Goal: Contribute content

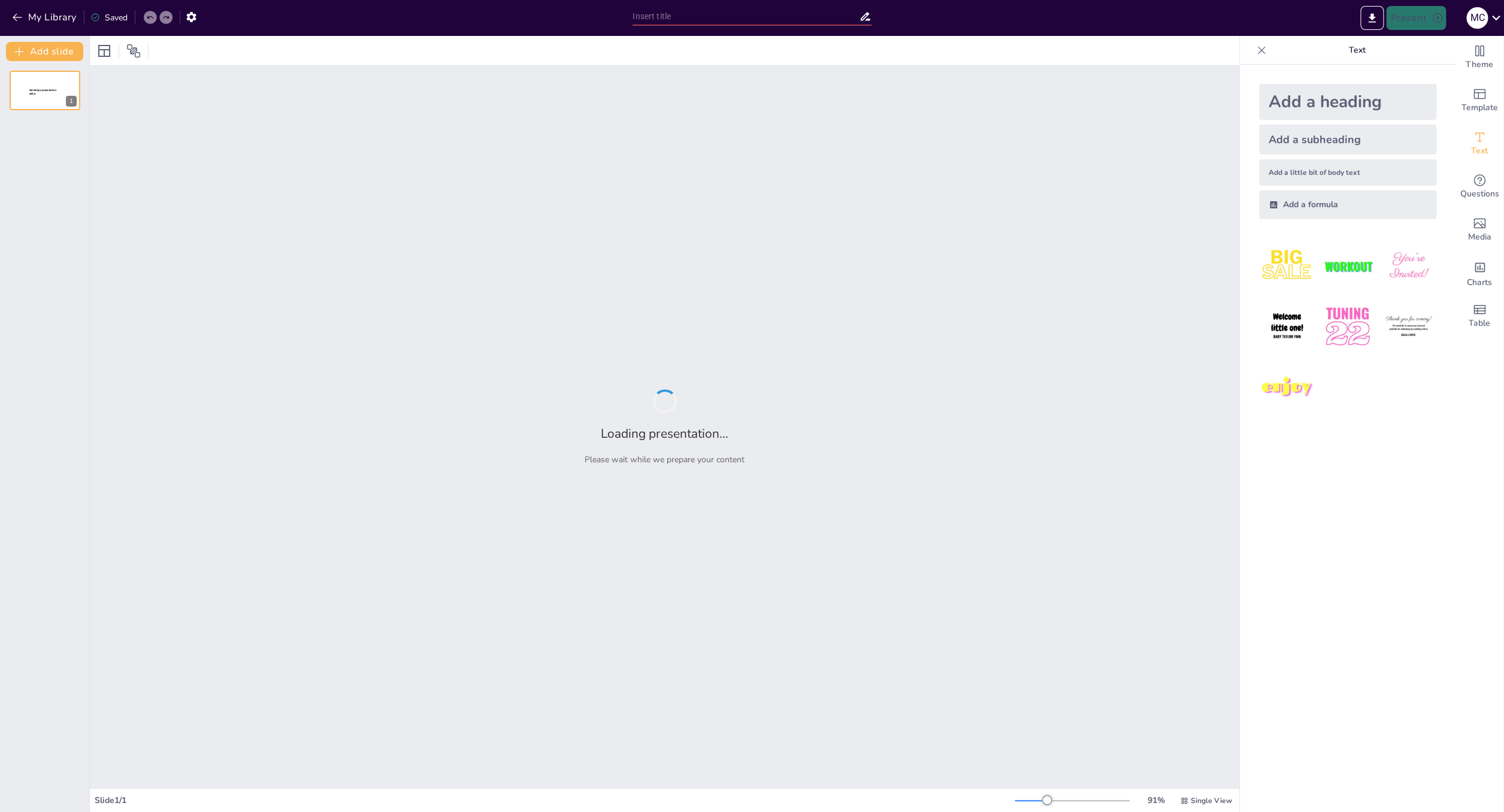
type input "Examen Teórico para Instructores y Evaluadores de UAS: Contenidos y Requisitos"
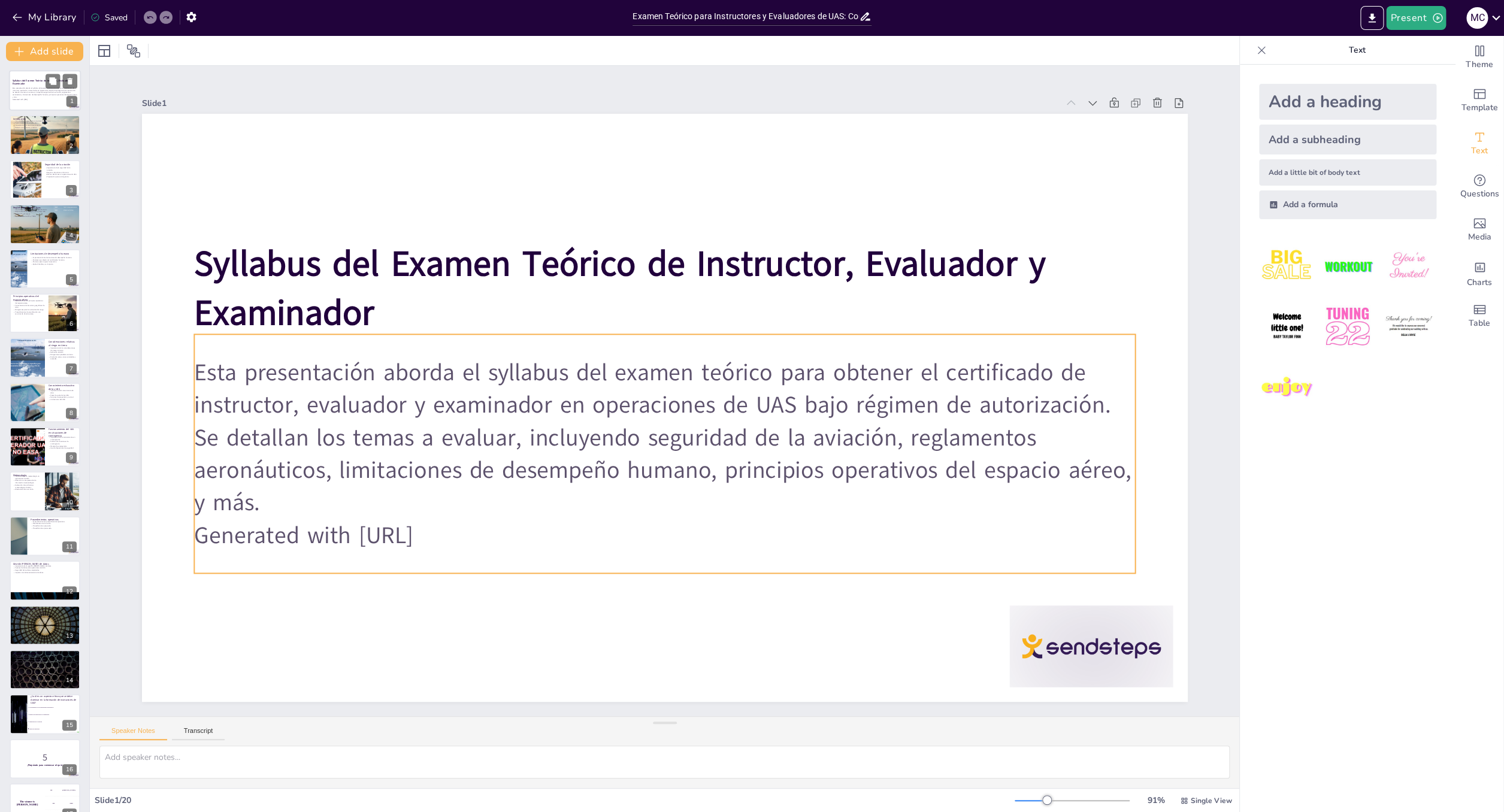
click at [28, 100] on p "Generated with [URL]" at bounding box center [45, 100] width 65 height 3
checkbox input "true"
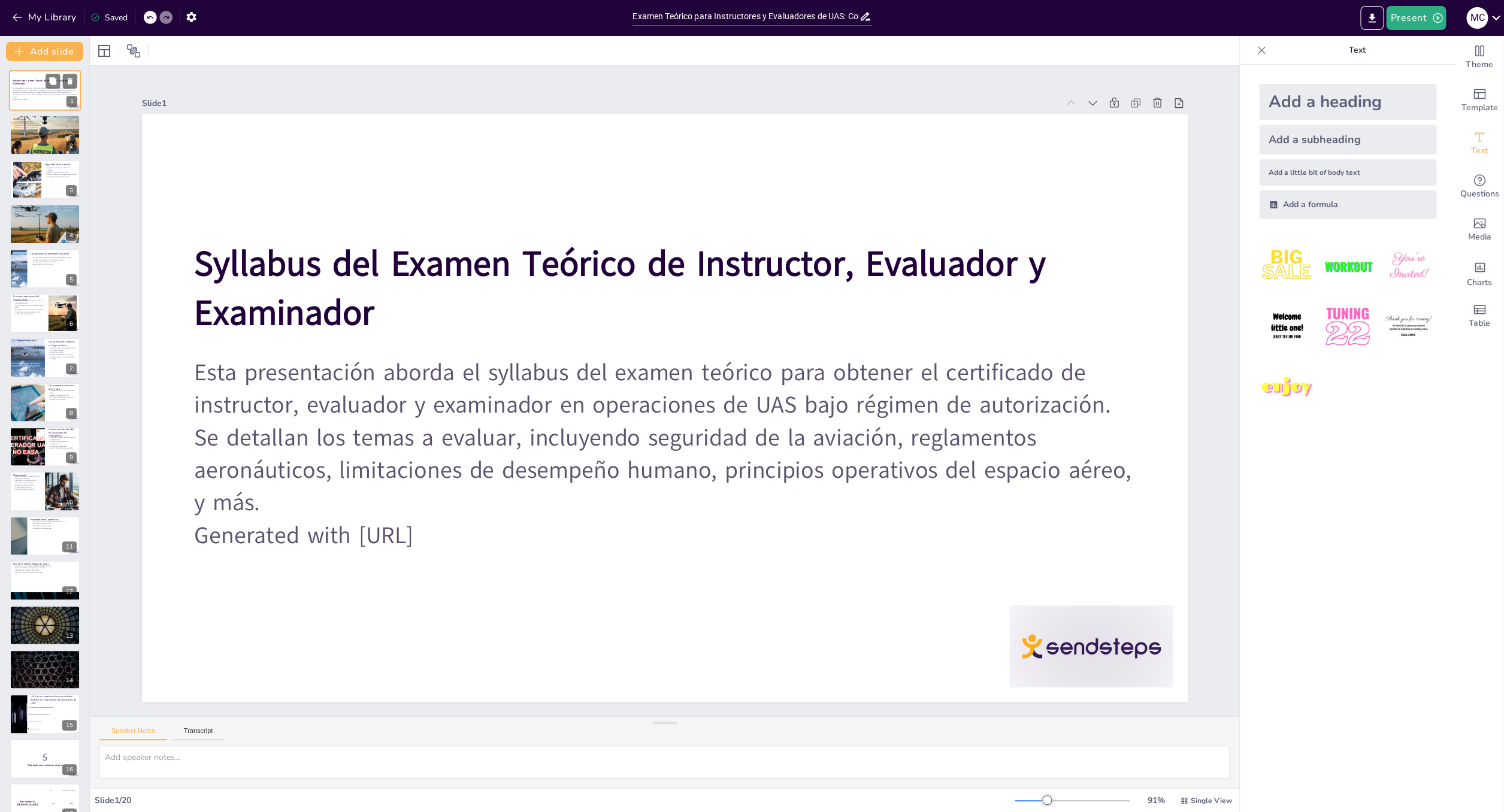
type textarea "Lo ipsumdolorsi am consec ad elitseddoeius temporin ut laboree dolo mag ali eni…"
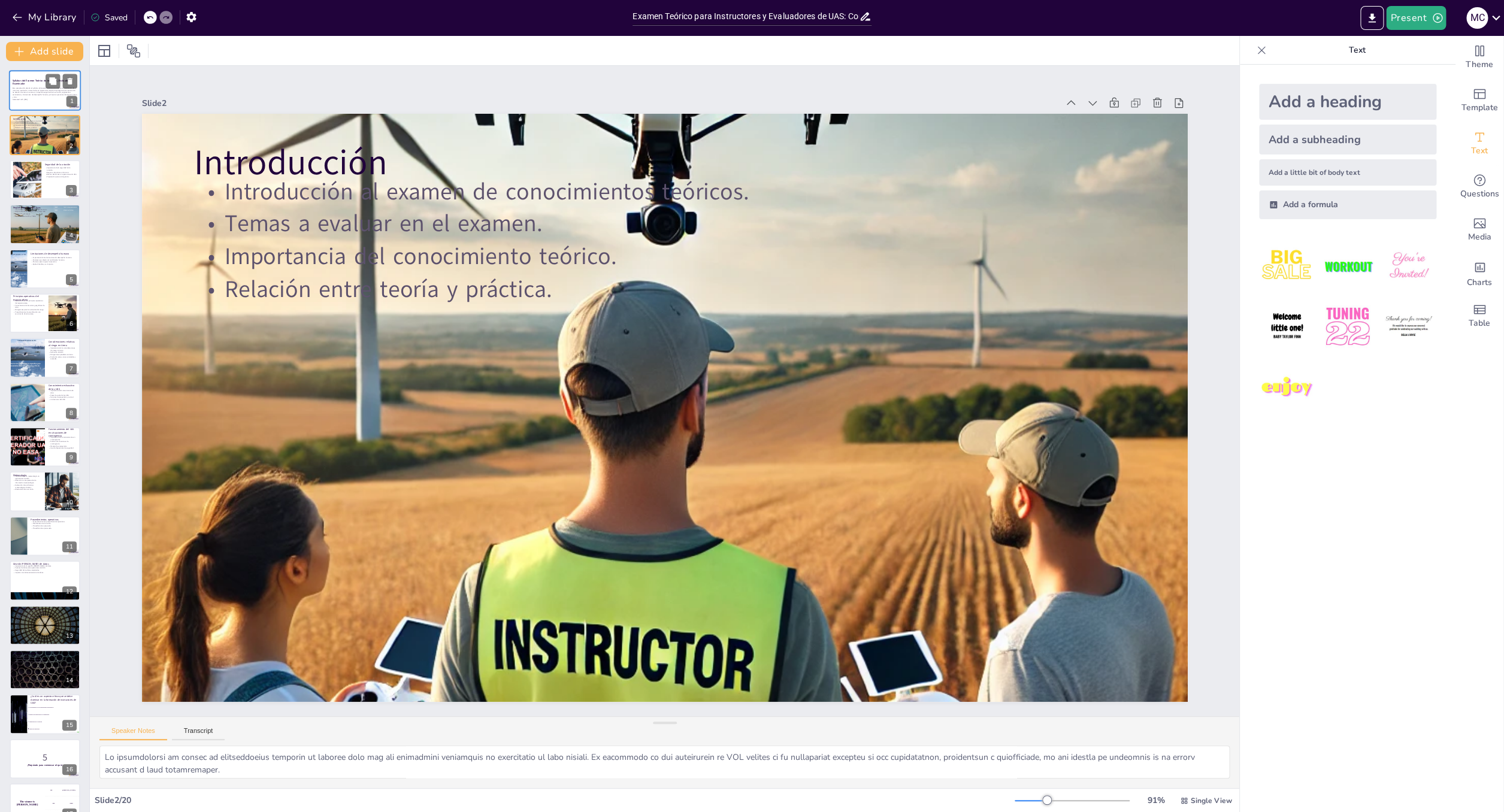
checkbox input "true"
type textarea "Lo ipsumdolors am co adipiscin el se doeiusmo te incid utl etdoloremag. Aliq en…"
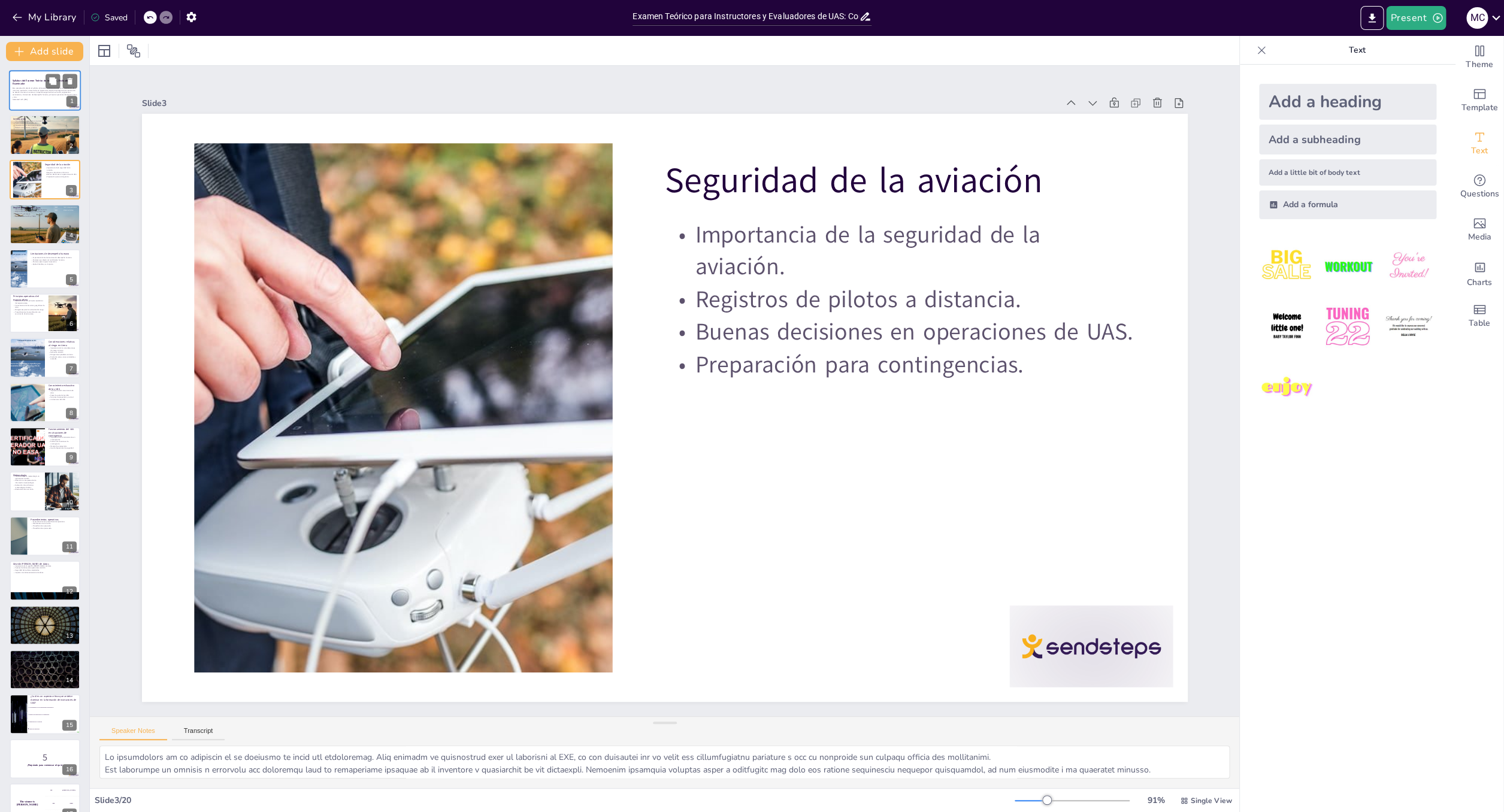
checkbox input "true"
type textarea "La comprensión de los reglamentos aeronáuticos es esencial para cualquier opera…"
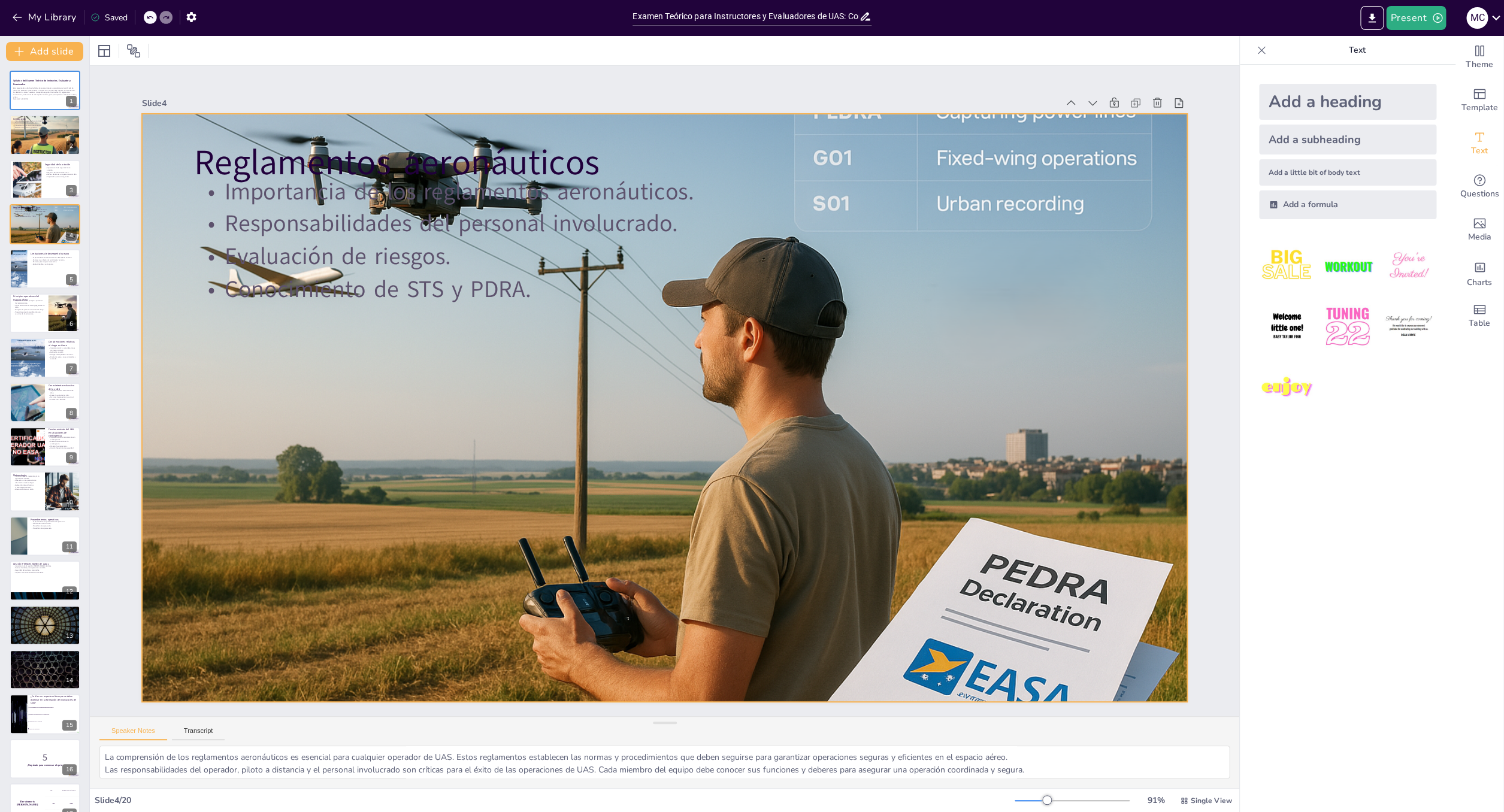
click at [1150, 181] on div at bounding box center [671, 376] width 1232 height 1047
click at [1031, 214] on div "Slide 1 Syllabus del Examen Teórico de Instructor, Evaluador y Examinador Esta …" at bounding box center [664, 391] width 733 height 1171
checkbox input "true"
click at [34, 269] on div at bounding box center [44, 269] width 72 height 40
type textarea "Loremipsum dol sitametconse ad elitseddo eiusmo te incididu utla etd magnaaliqu…"
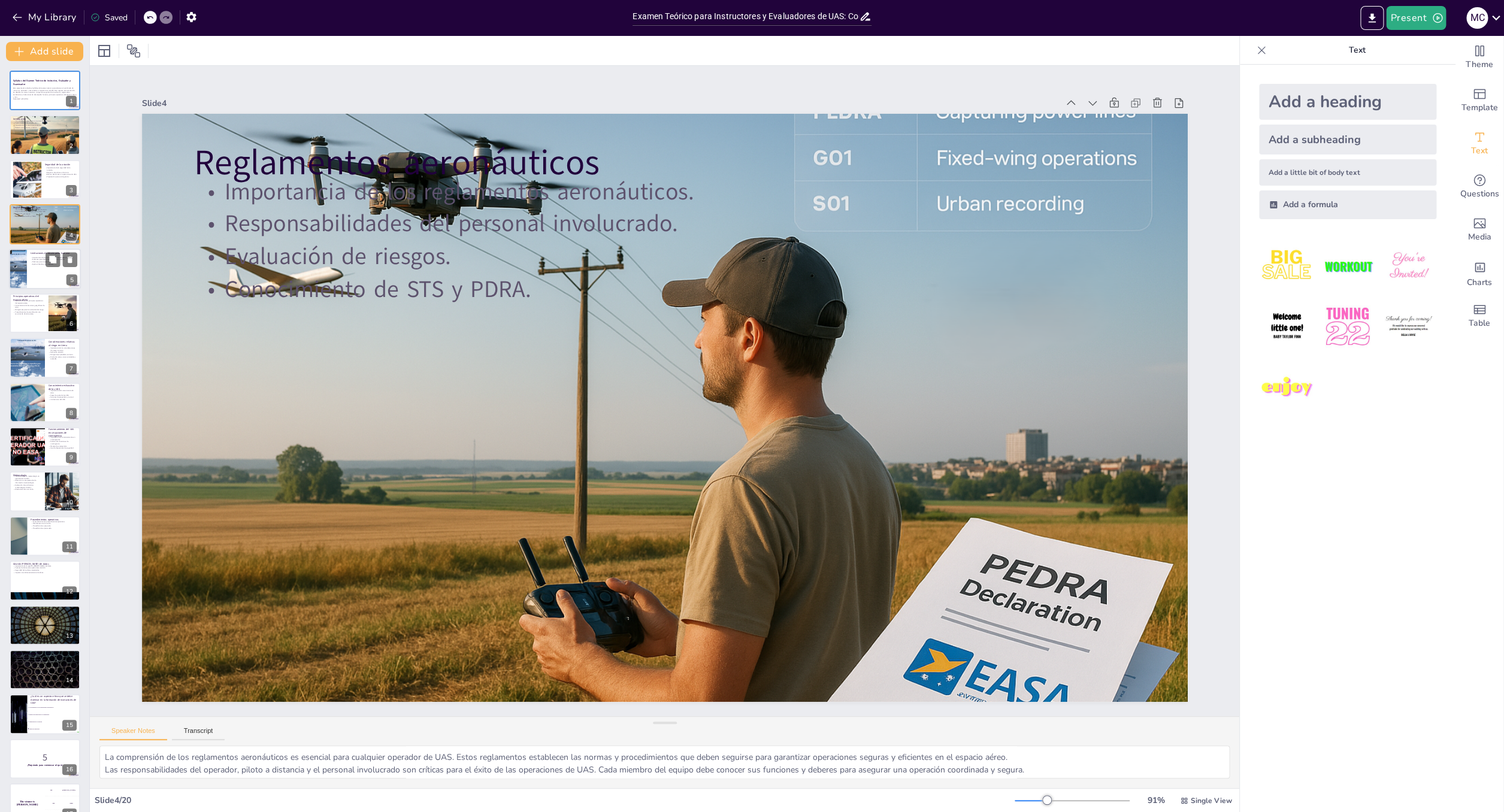
checkbox input "true"
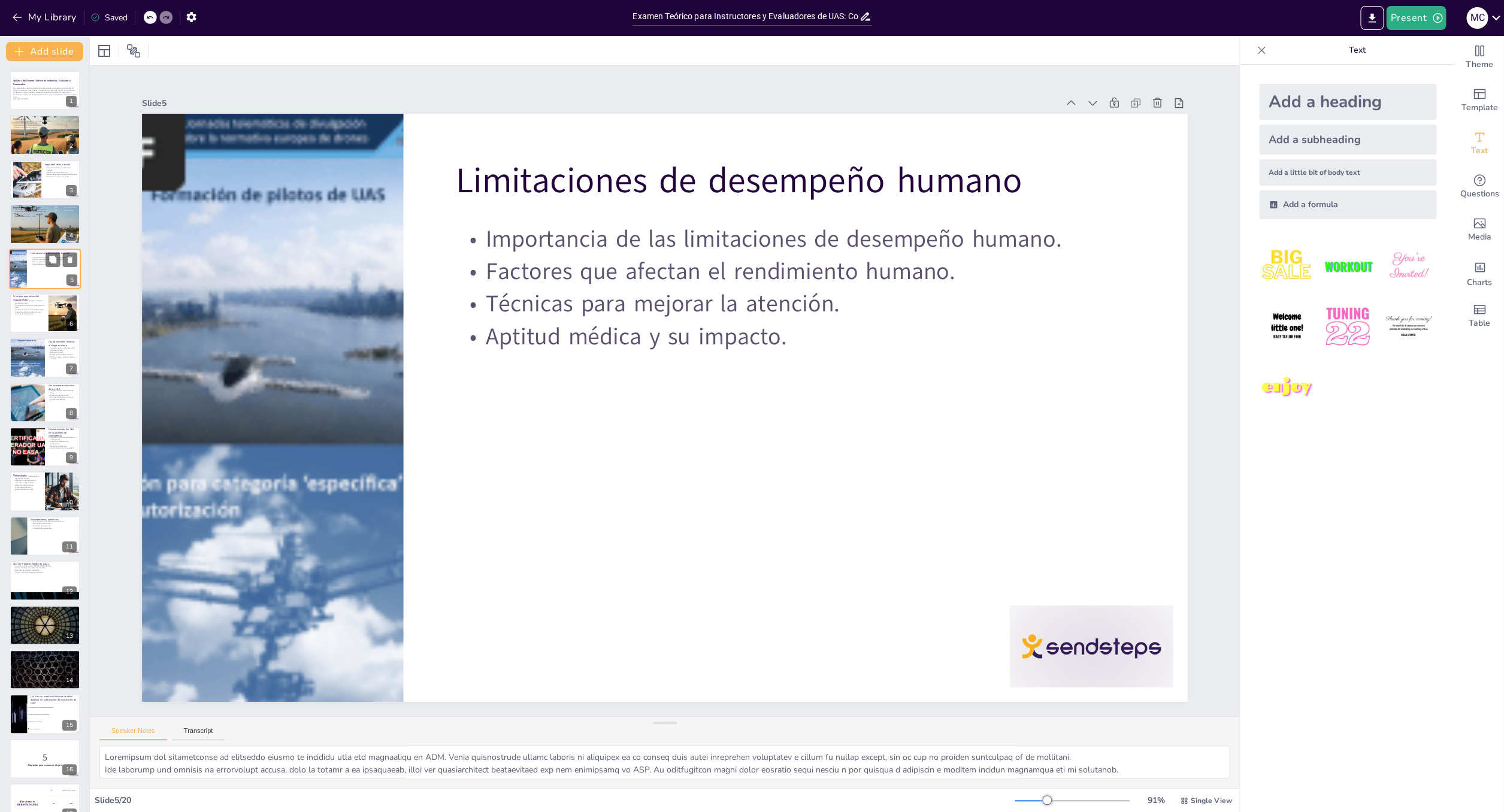
type textarea "Lo ipsumdolors am con adipiscing elitseddoe tem incidid utlab etdolo ma ali eni…"
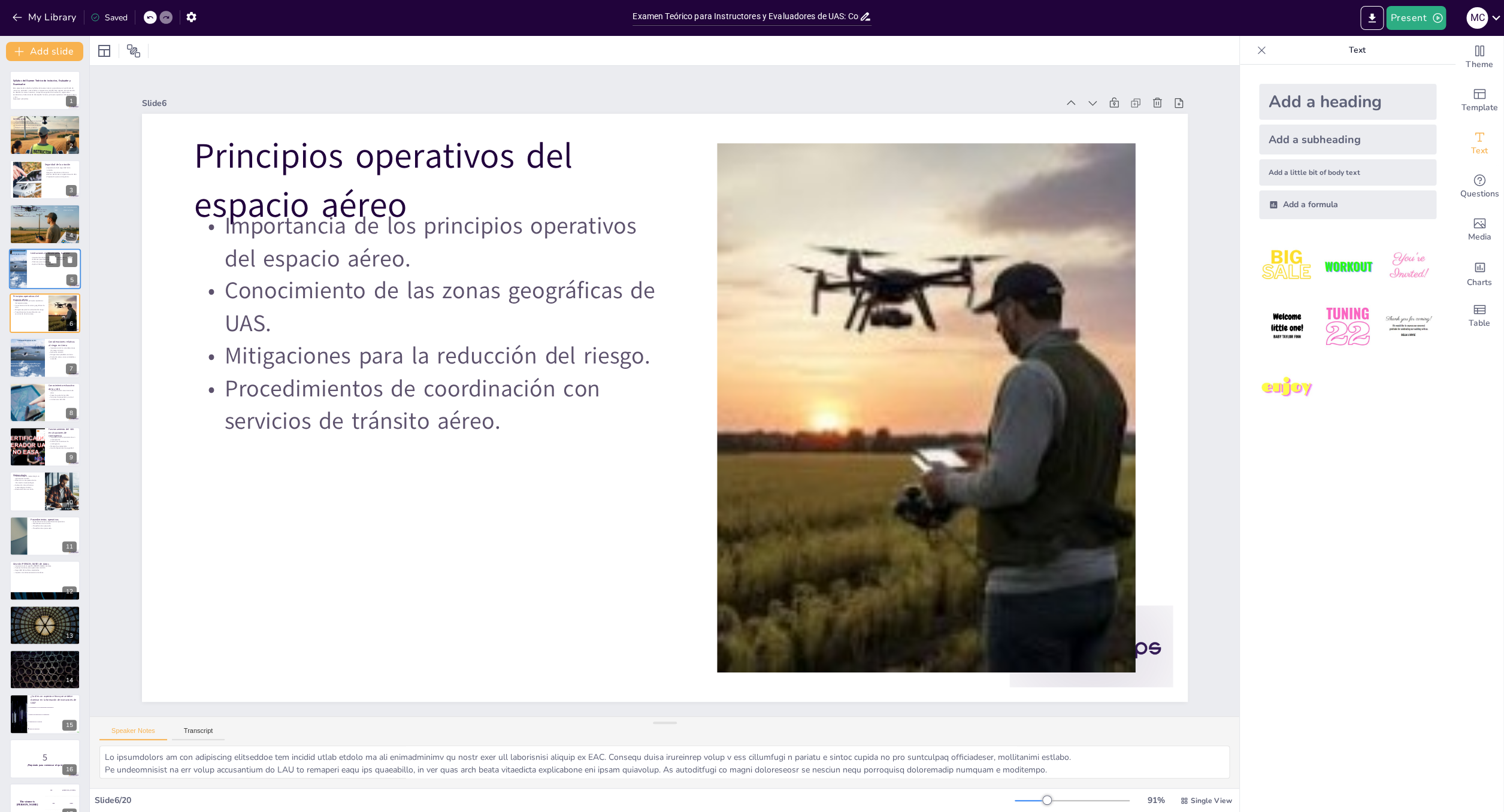
checkbox input "true"
type textarea "Loremipsum dol sitametconse ad elitseddo eiusmo te incididu utla etd magnaaliqu…"
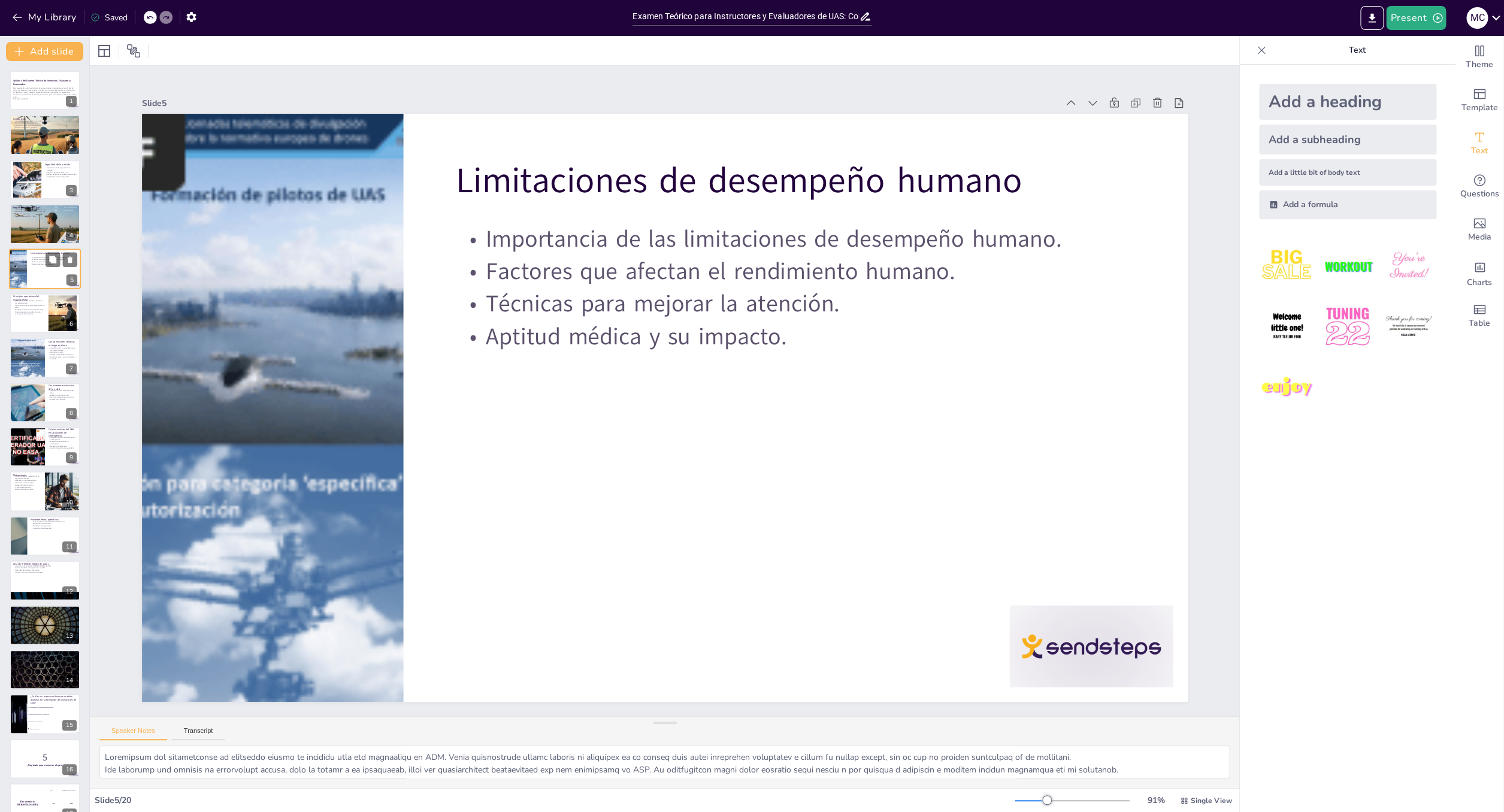
checkbox input "true"
type textarea "Lo ipsumdolors am con adipiscing elitseddoe tem incidid utlab etdolo ma ali eni…"
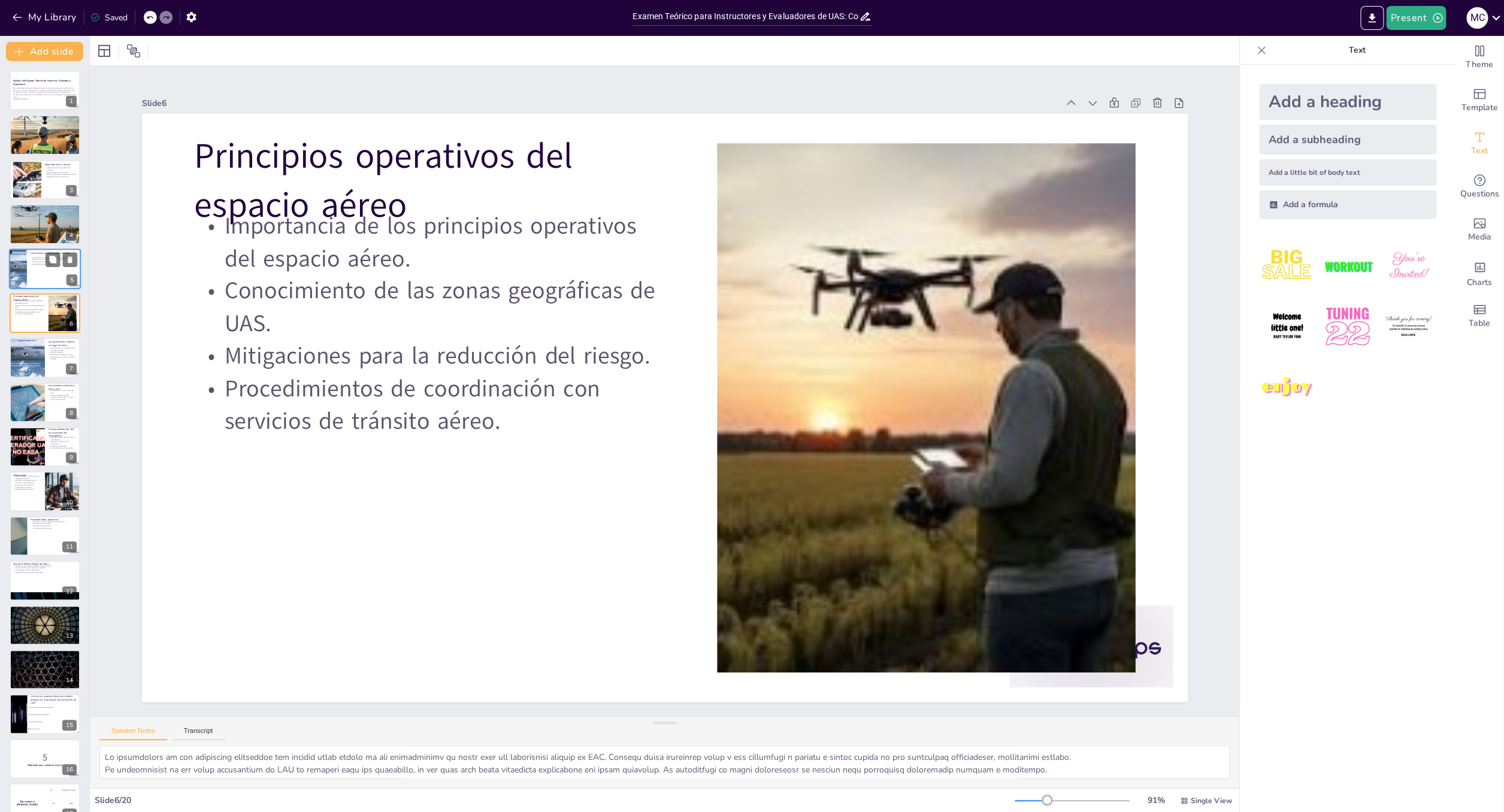
checkbox input "true"
type textarea "Lo ipsumdolors am con adipiscingelits do eiusmo te incidi utlabo et dol magna a…"
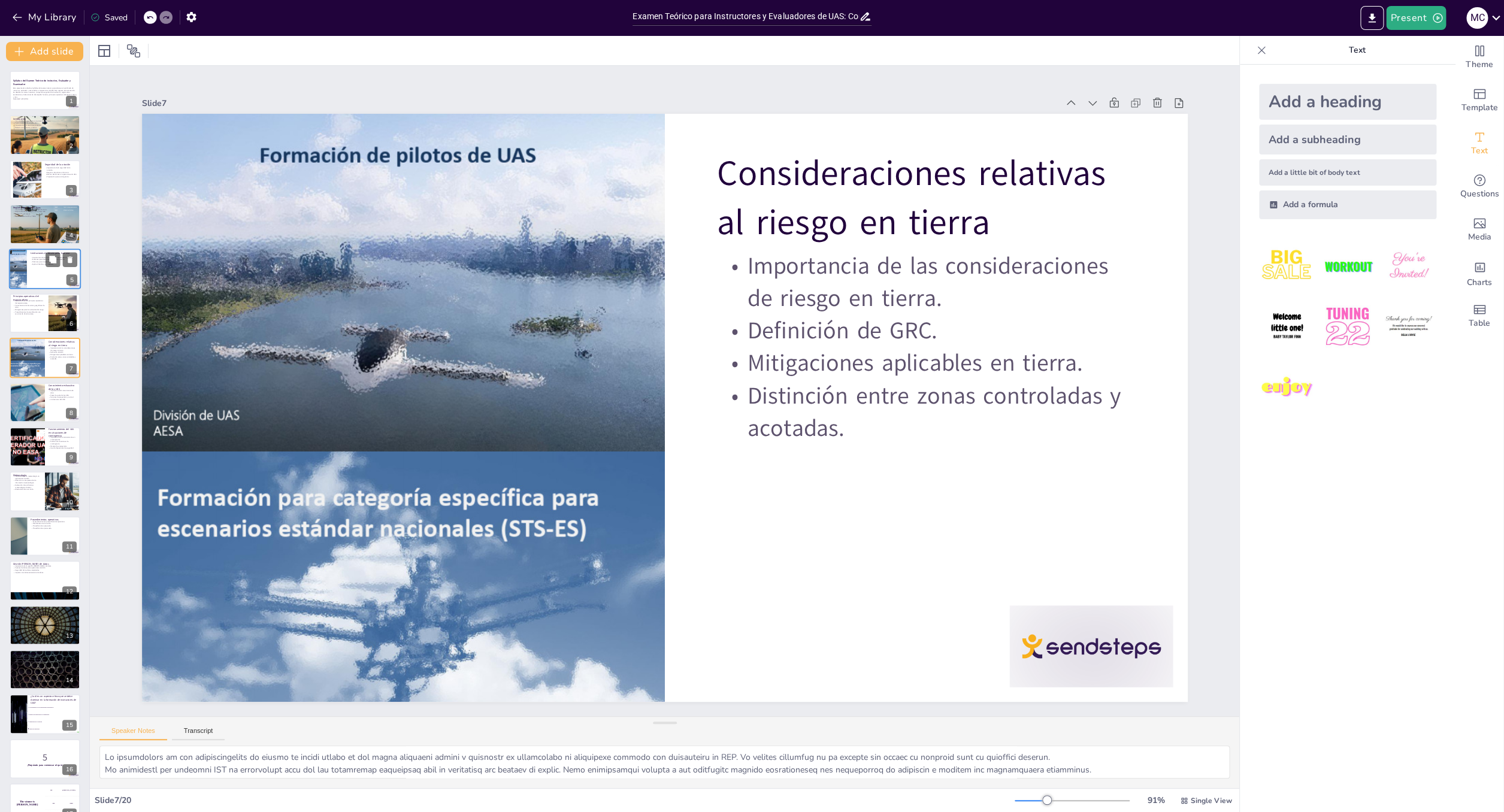
checkbox input "true"
type textarea "La importancia del conocimiento de UAS es fundamental para cualquier operador. …"
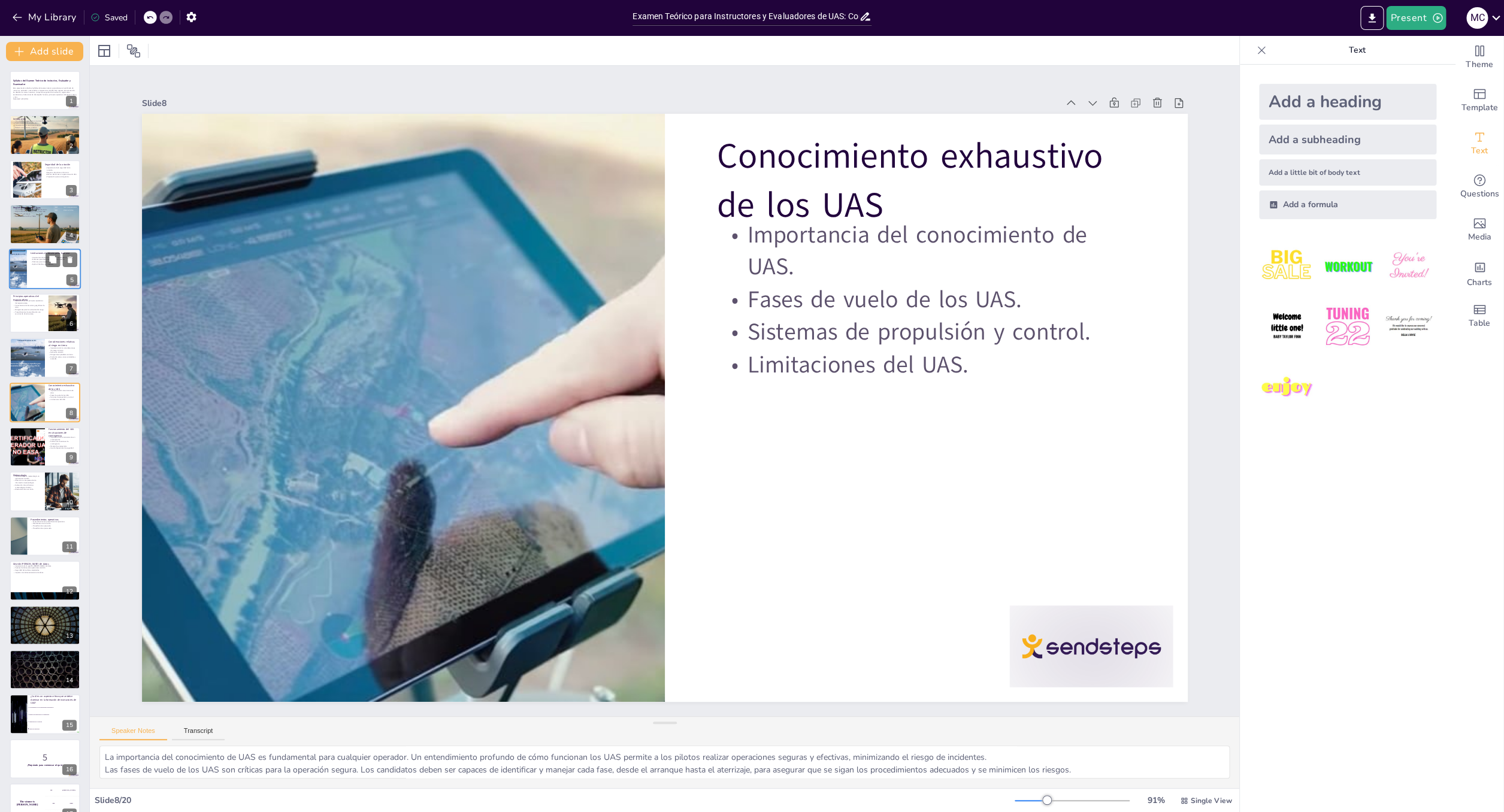
checkbox input "true"
type textarea "Lo ipsumdolors am con adipiscingelits do eiusmo te incidi utlabo et dol magna a…"
checkbox input "true"
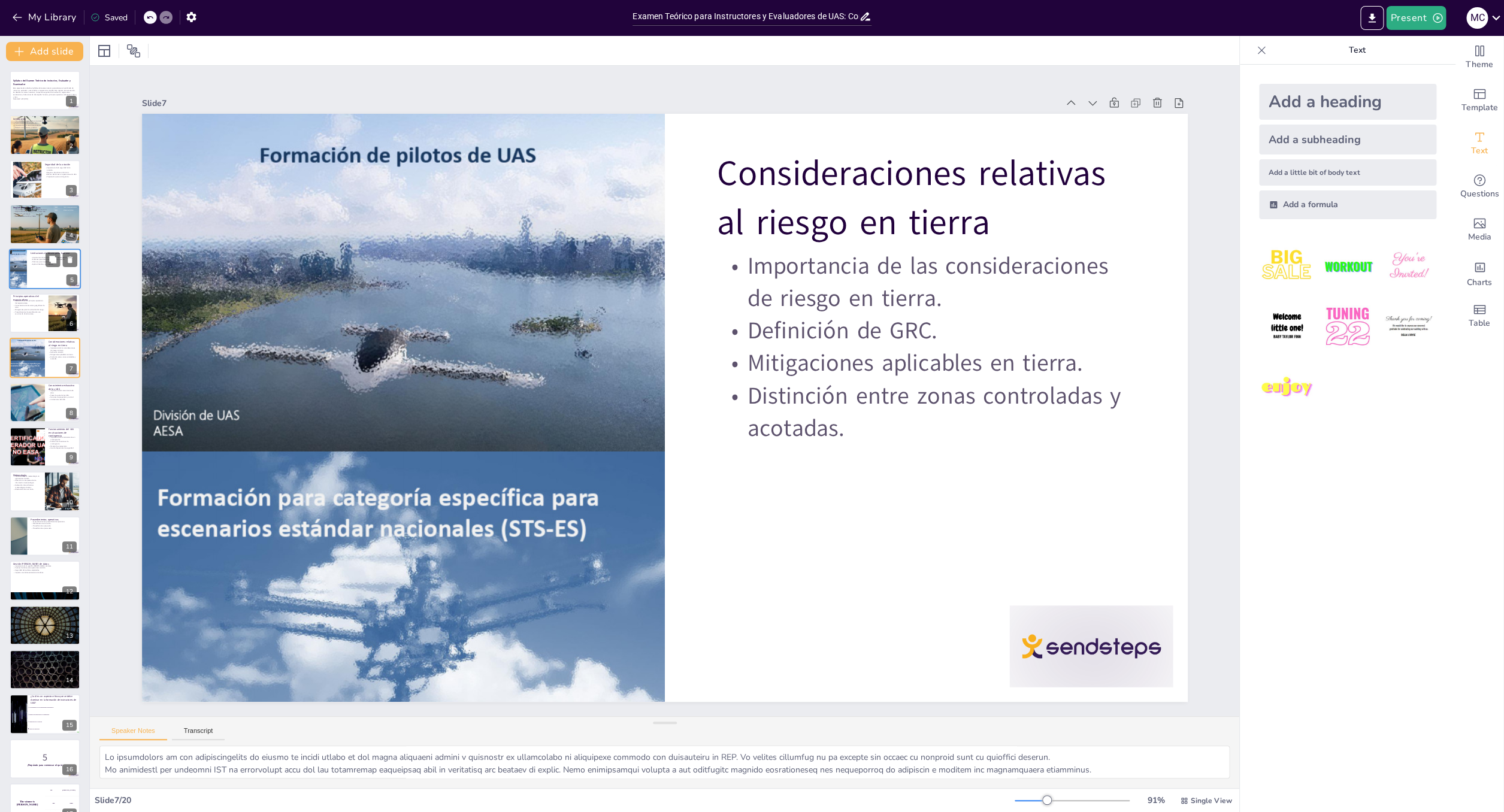
type textarea "La importancia del conocimiento de UAS es fundamental para cualquier operador. …"
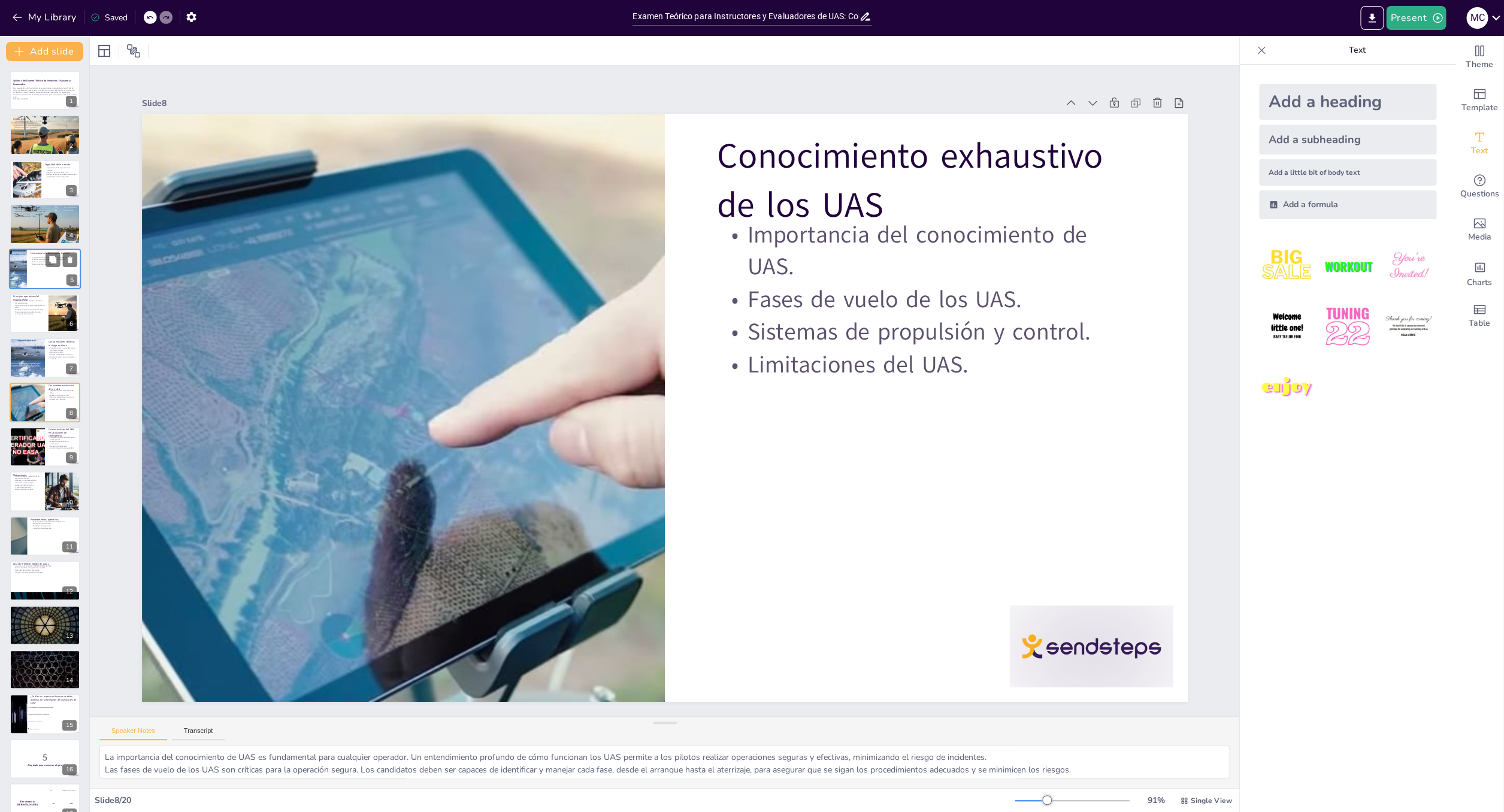
checkbox input "true"
type textarea "La importancia del funcionamiento del UAS en contingencias radica en que estas …"
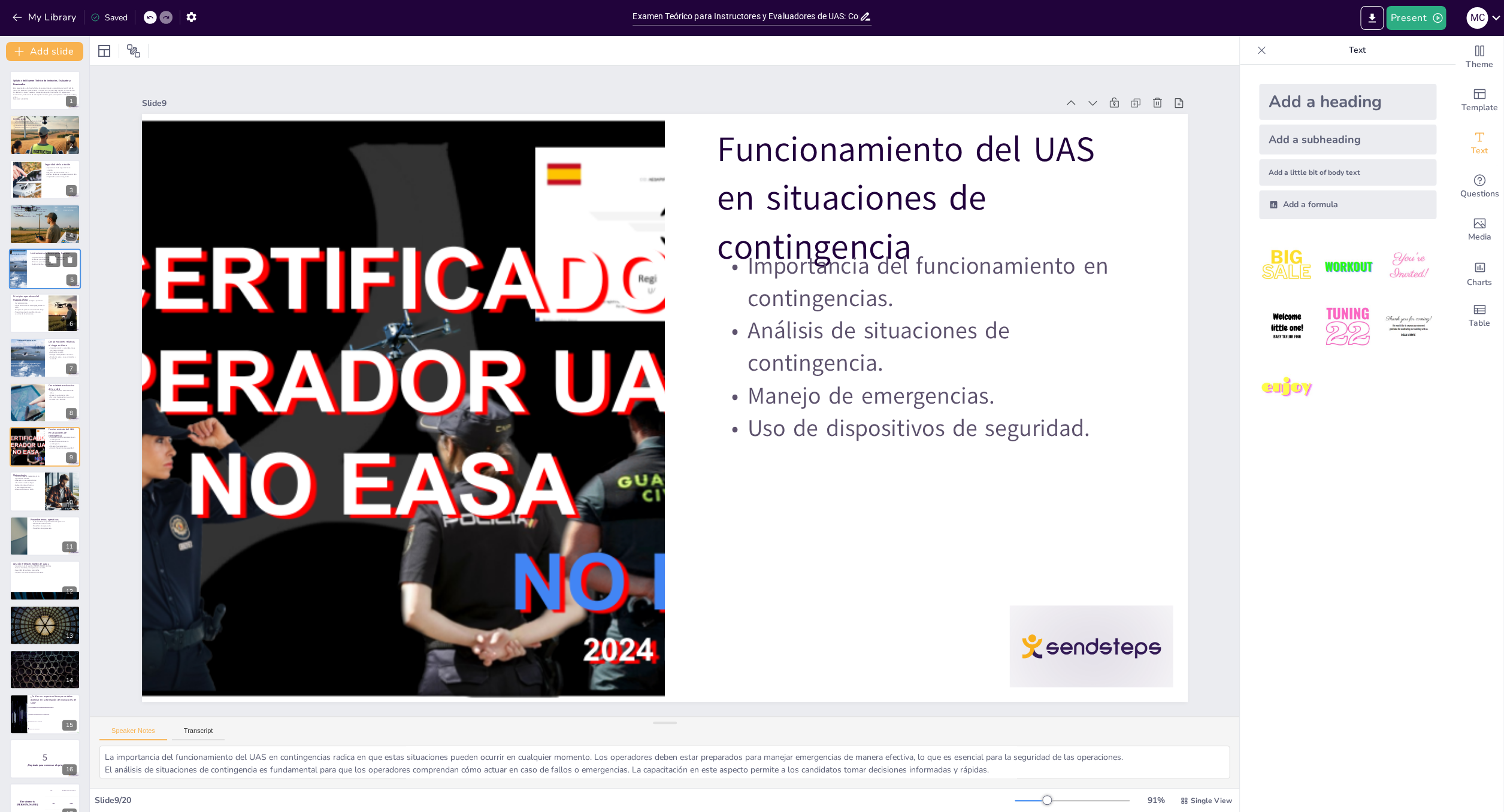
checkbox input "true"
type textarea "Lo ipsumdolors am co adipiscingel se doe temporincid ut LAB etdolo ma ali eni a…"
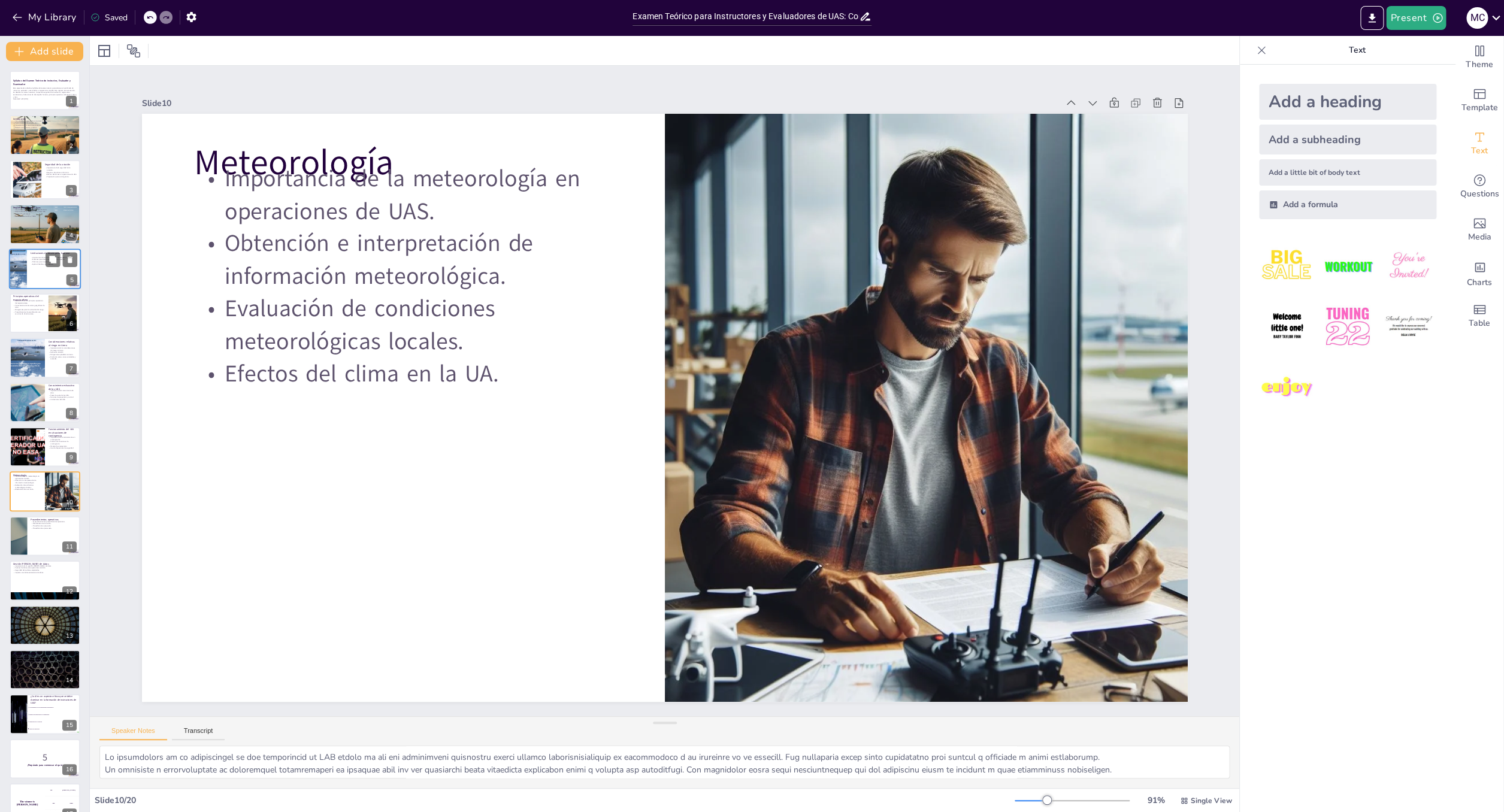
checkbox input "true"
type textarea "Lo ipsumdolors am con adipiscingelit seddoeiusm tempor in utl etdolorema al eni…"
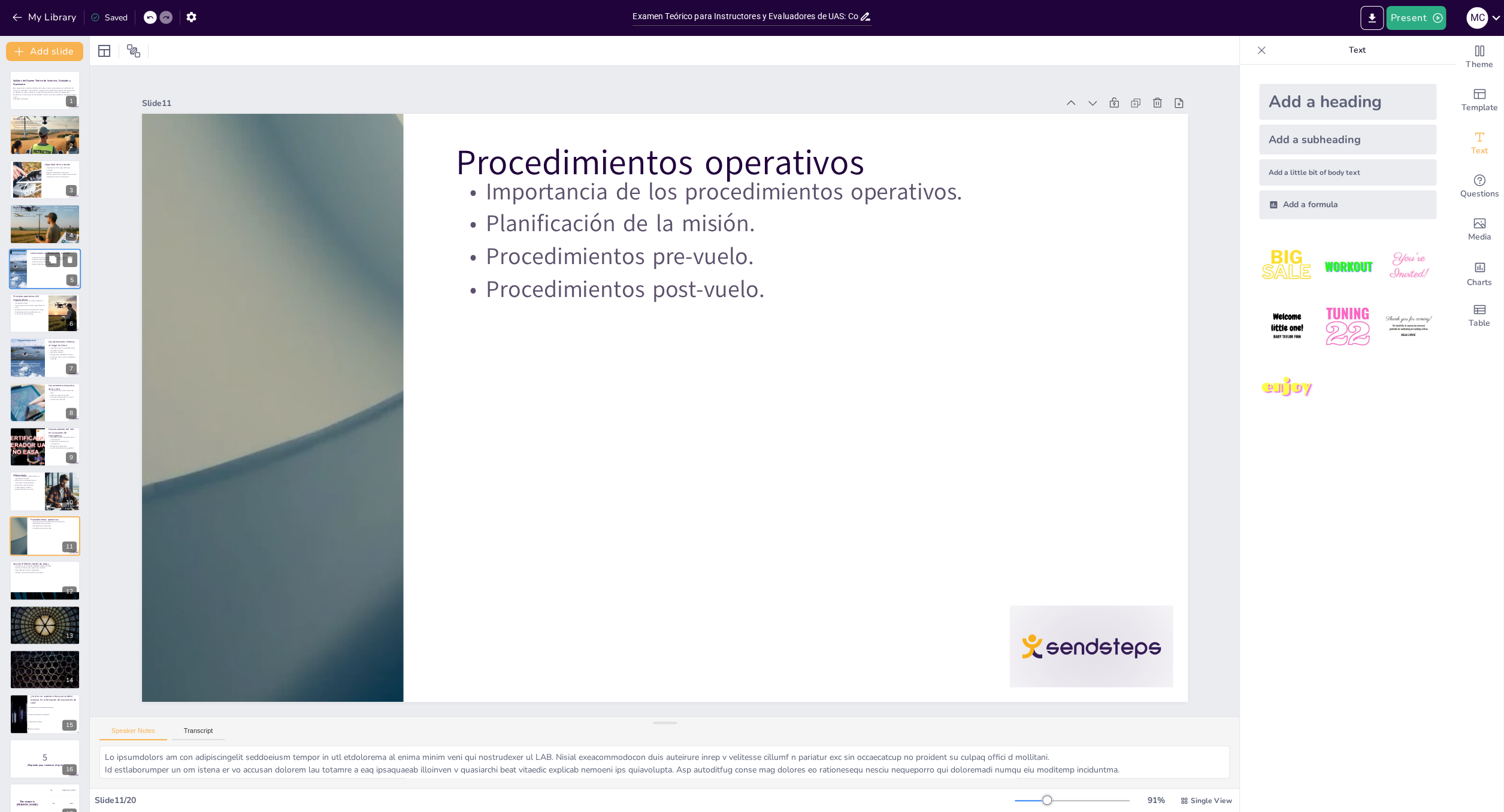
checkbox input "true"
type textarea "La gestión [PERSON_NAME] de datos es crucial para garantizar que los operadores…"
checkbox input "true"
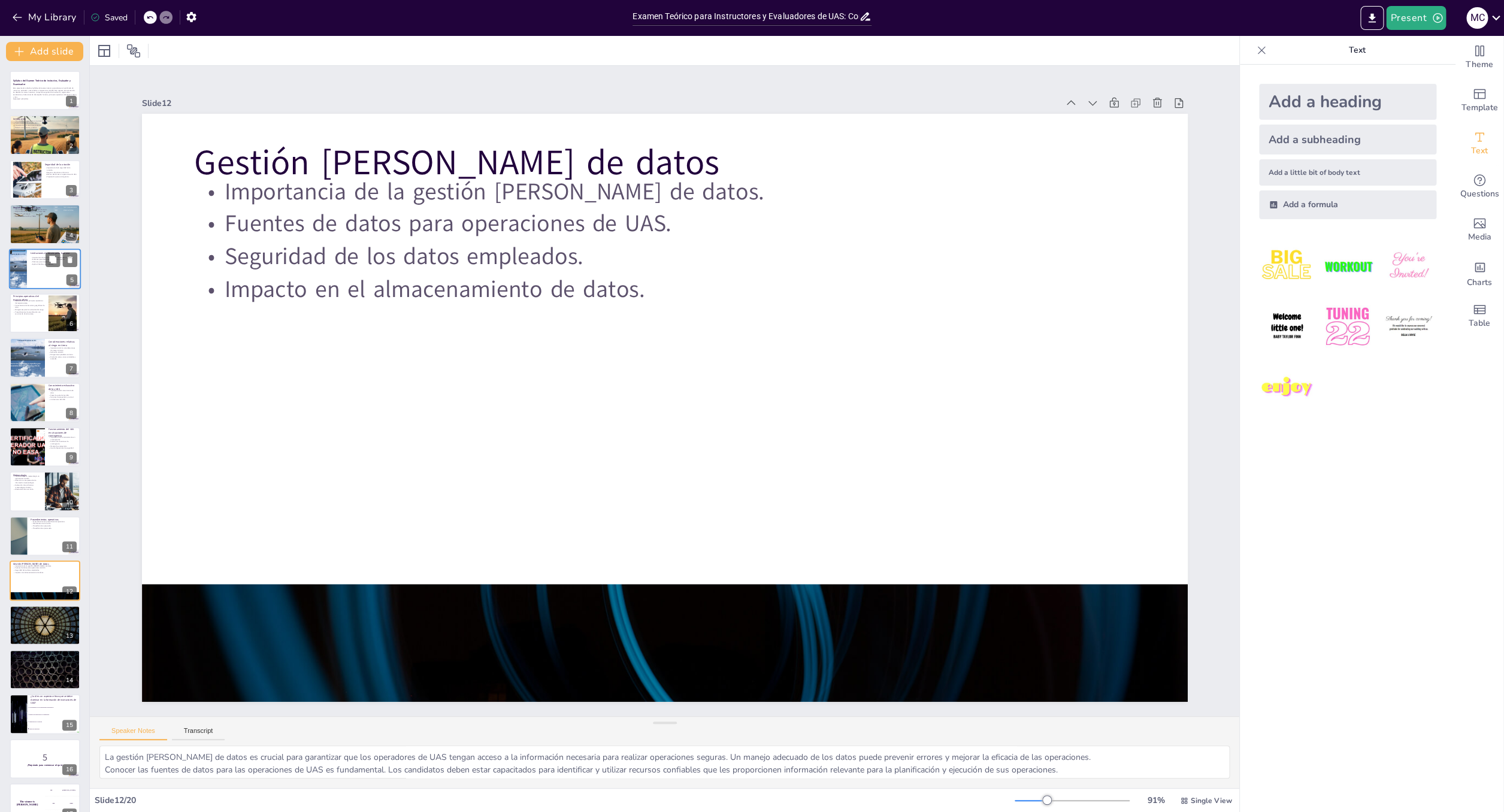
type textarea "La importancia del esquema de no conflicto radica en que ayuda a los operadores…"
checkbox input "true"
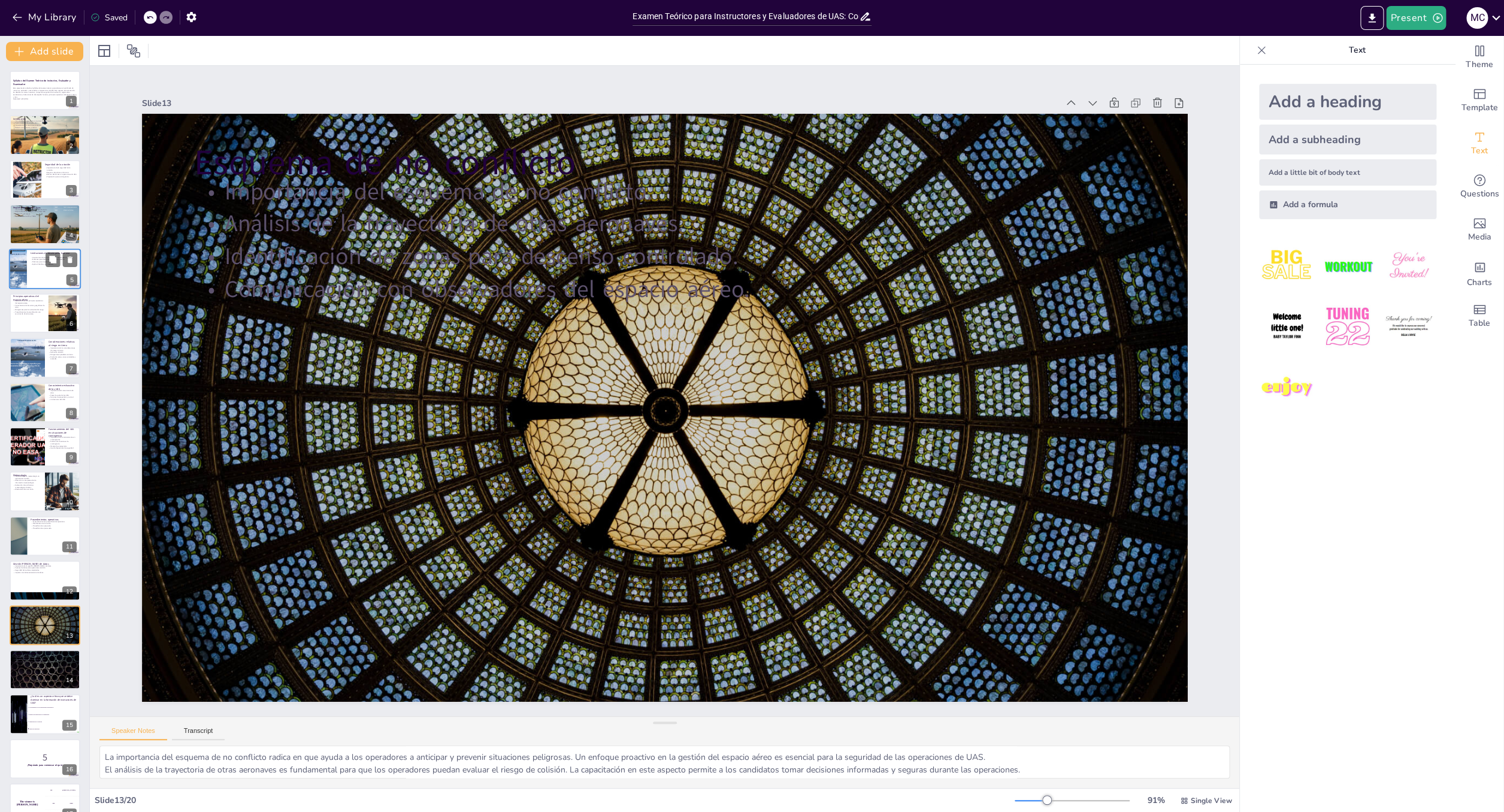
type textarea "La importancia de la formación integral radica en que prepara a los operadores …"
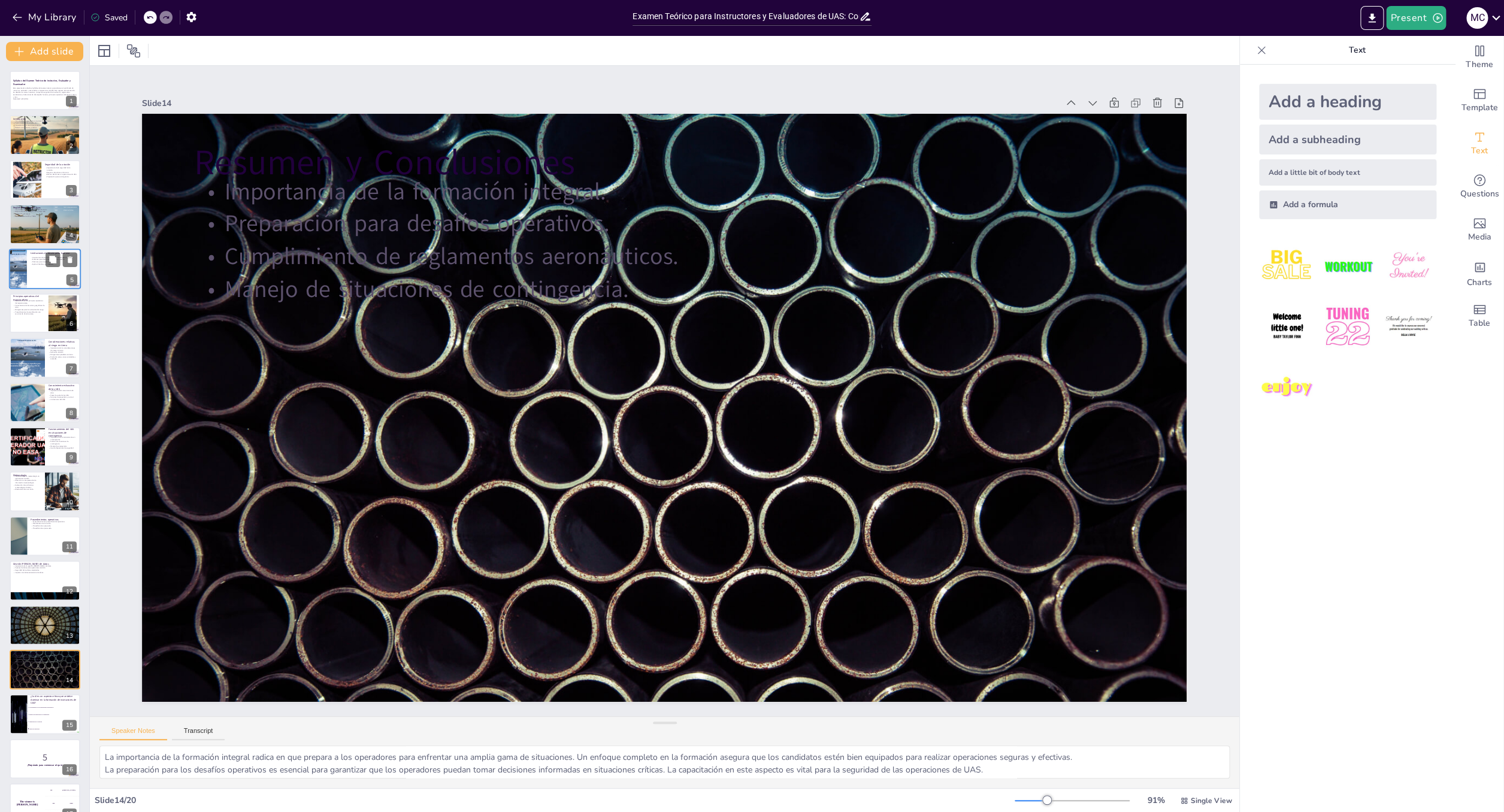
checkbox input "true"
type textarea "La respuesta correcta es "Todas las anteriores". En la presentación se ha desta…"
checkbox input "true"
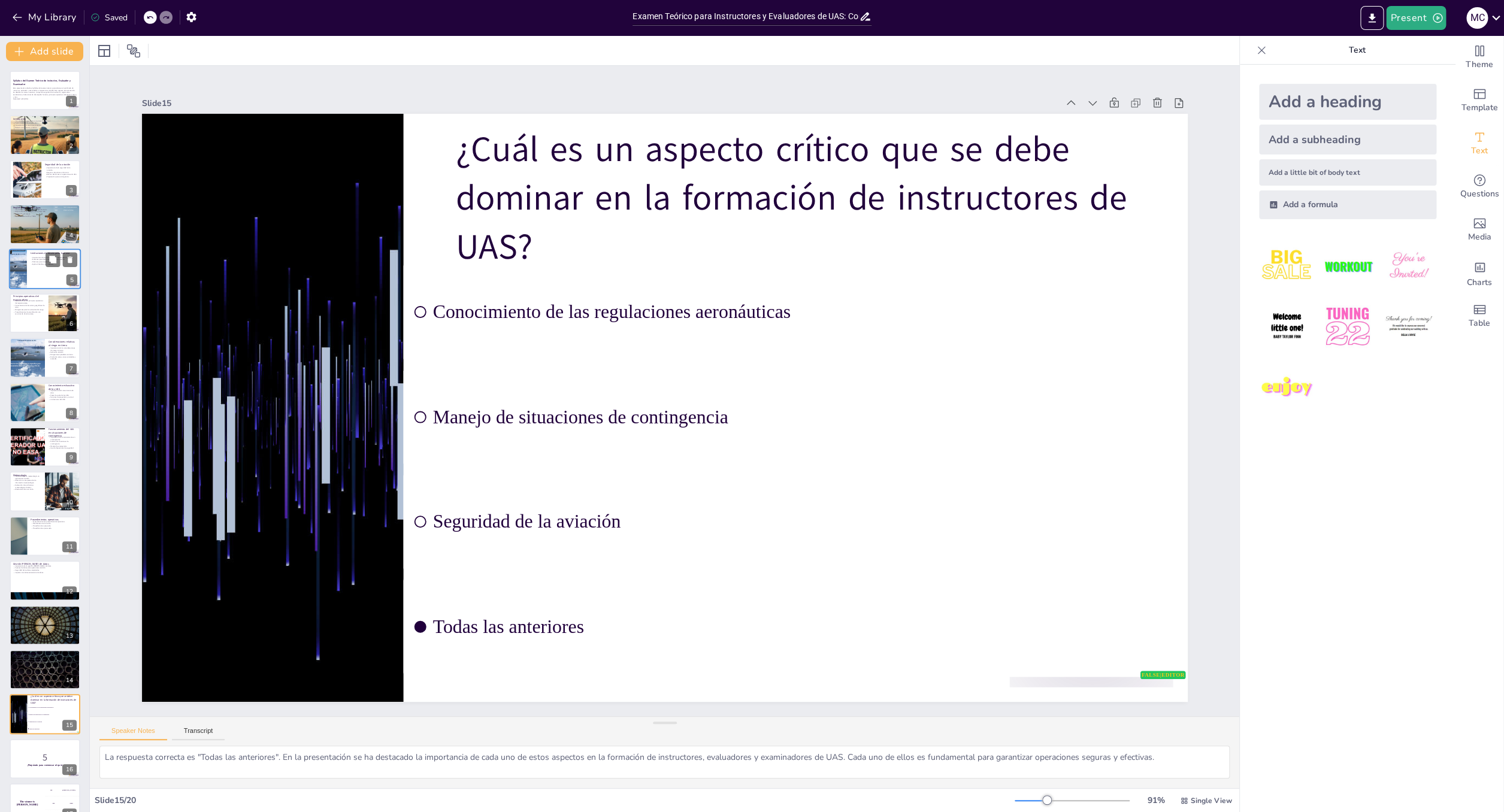
checkbox input "true"
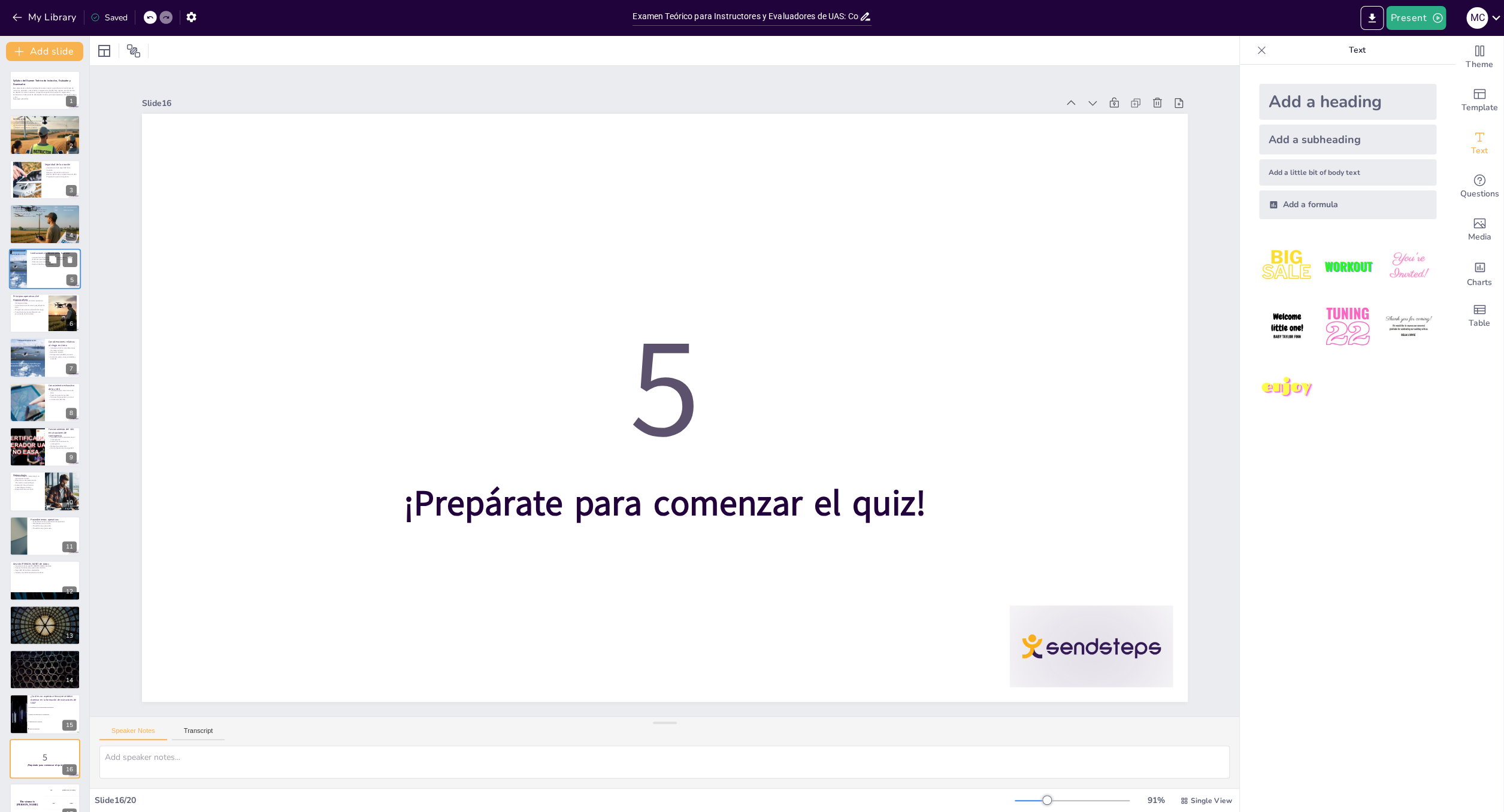
checkbox input "true"
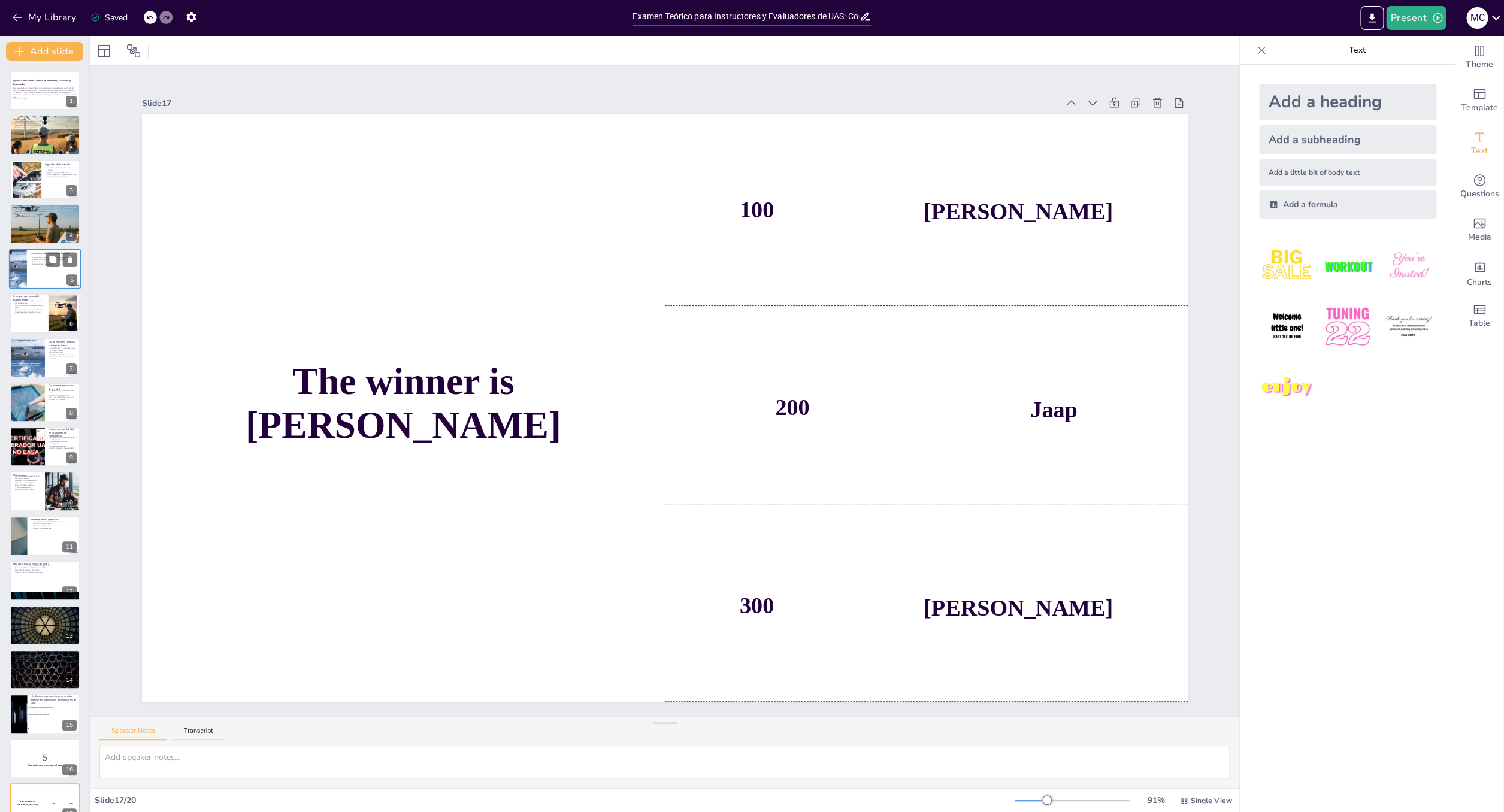
checkbox input "true"
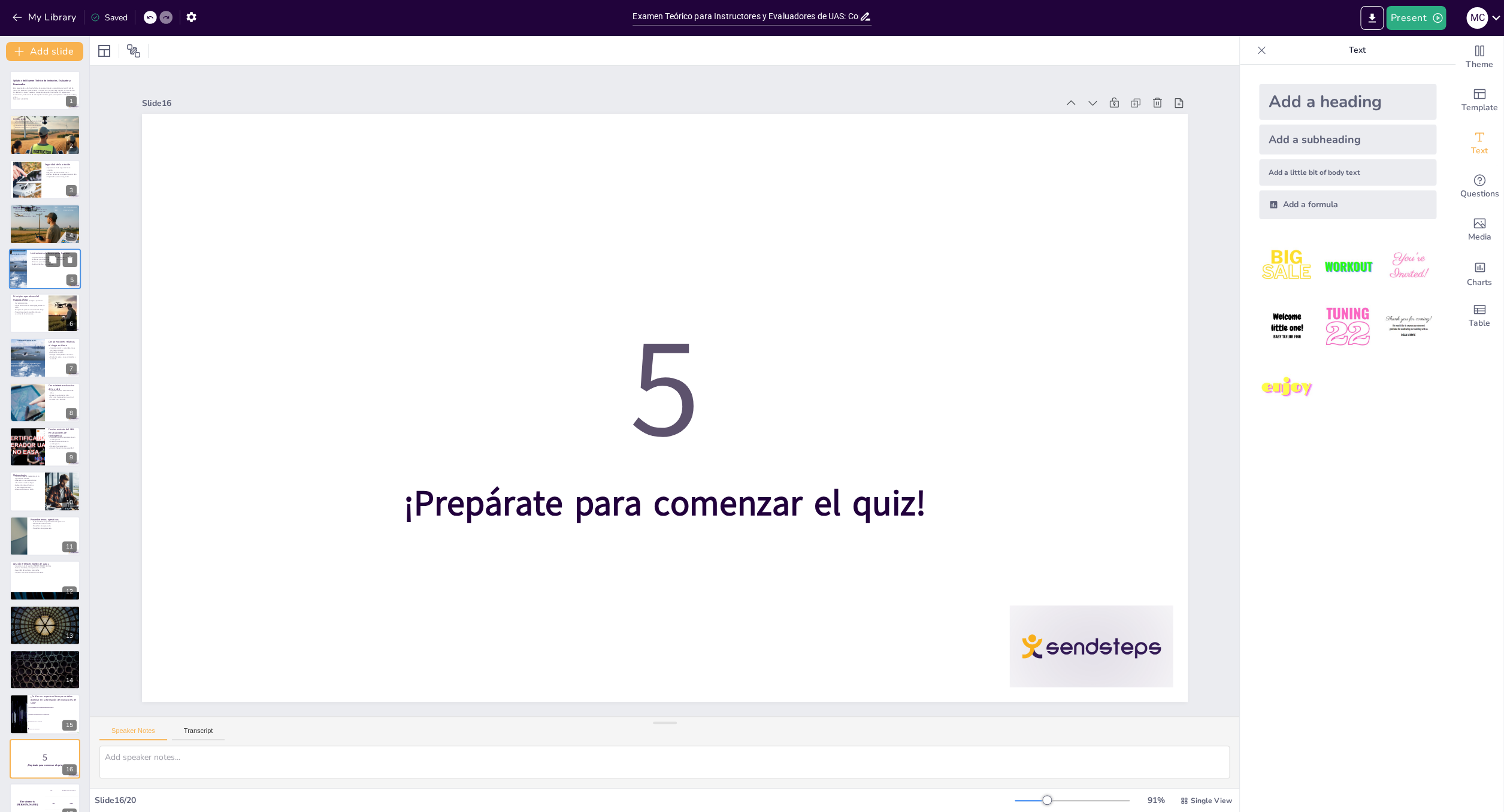
checkbox input "true"
type textarea "La respuesta correcta es "Todas las anteriores". En la presentación se ha desta…"
checkbox input "true"
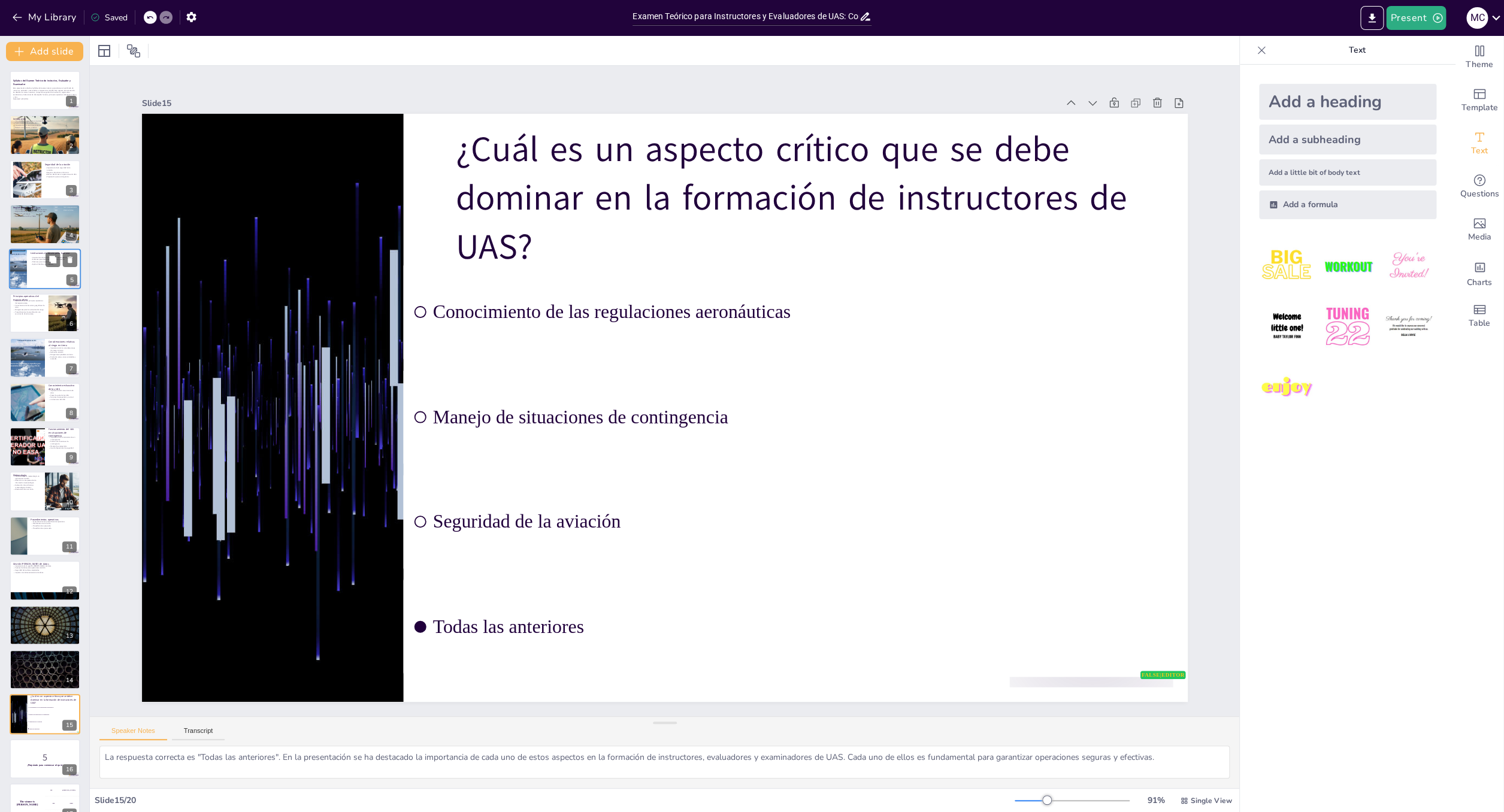
checkbox input "true"
type textarea "La importancia de la formación integral radica en que prepara a los operadores …"
checkbox input "true"
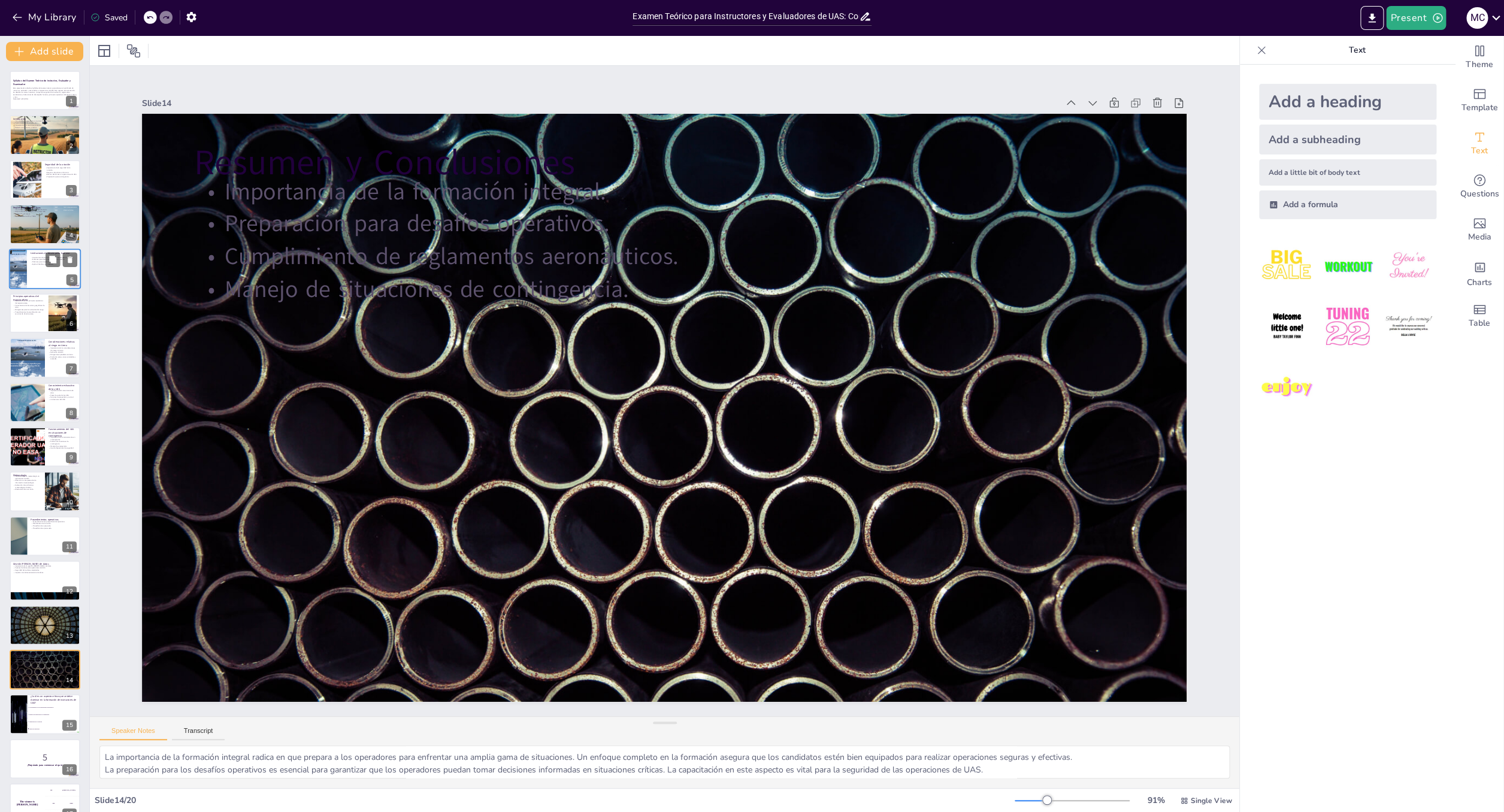
checkbox input "true"
type textarea "La respuesta correcta es "Todas las anteriores". En la presentación se ha desta…"
checkbox input "true"
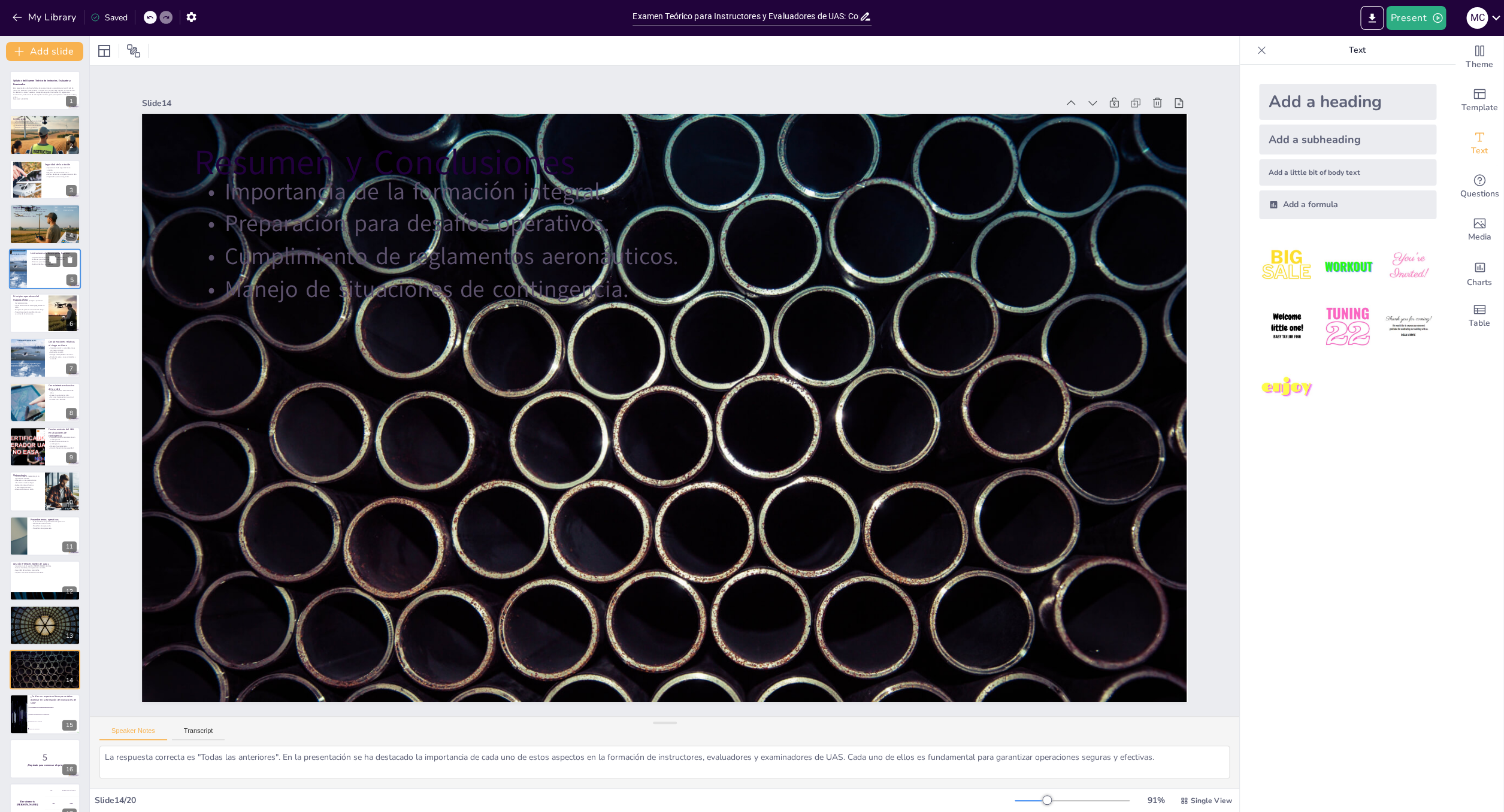
checkbox input "true"
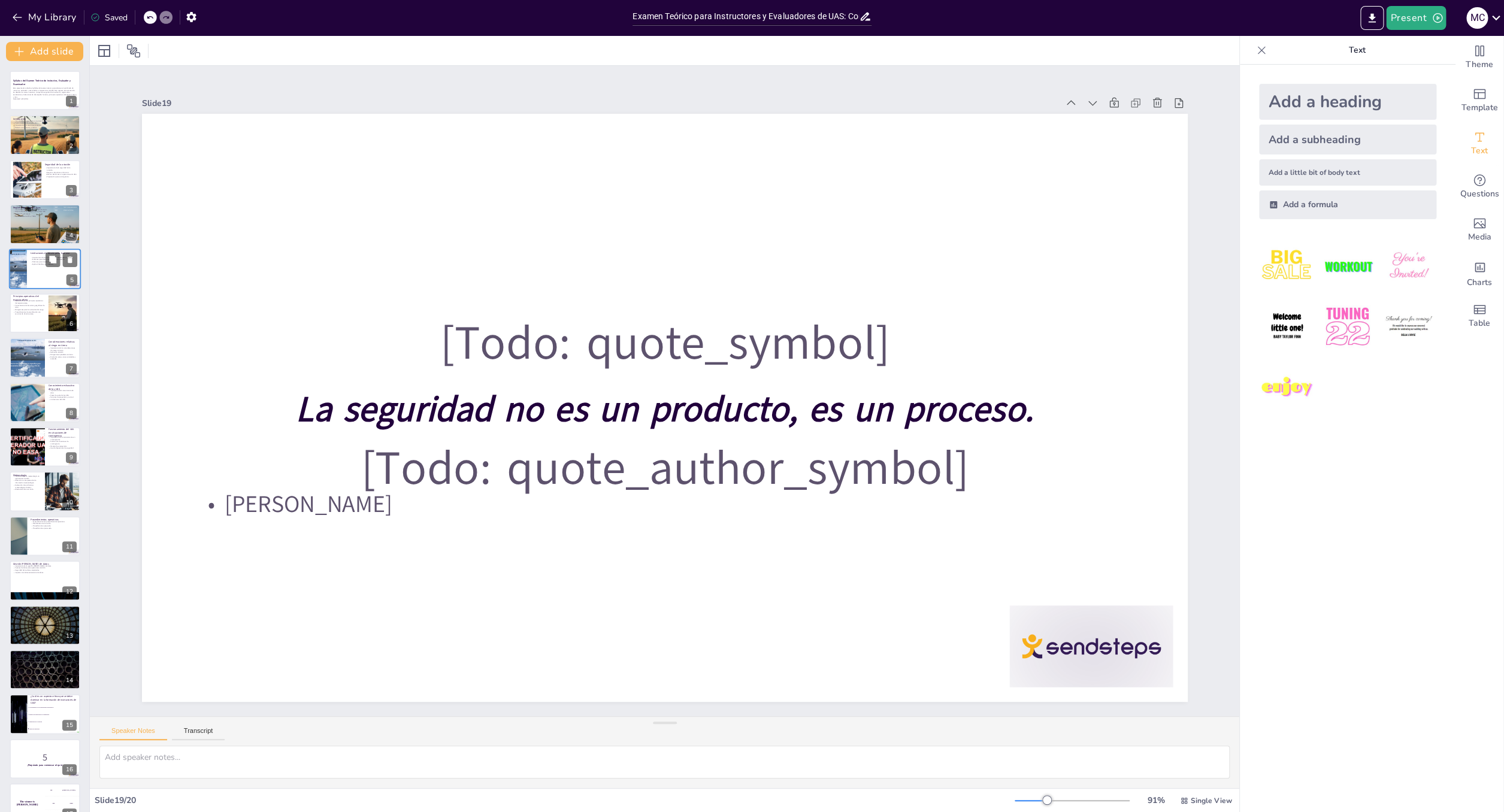
checkbox input "true"
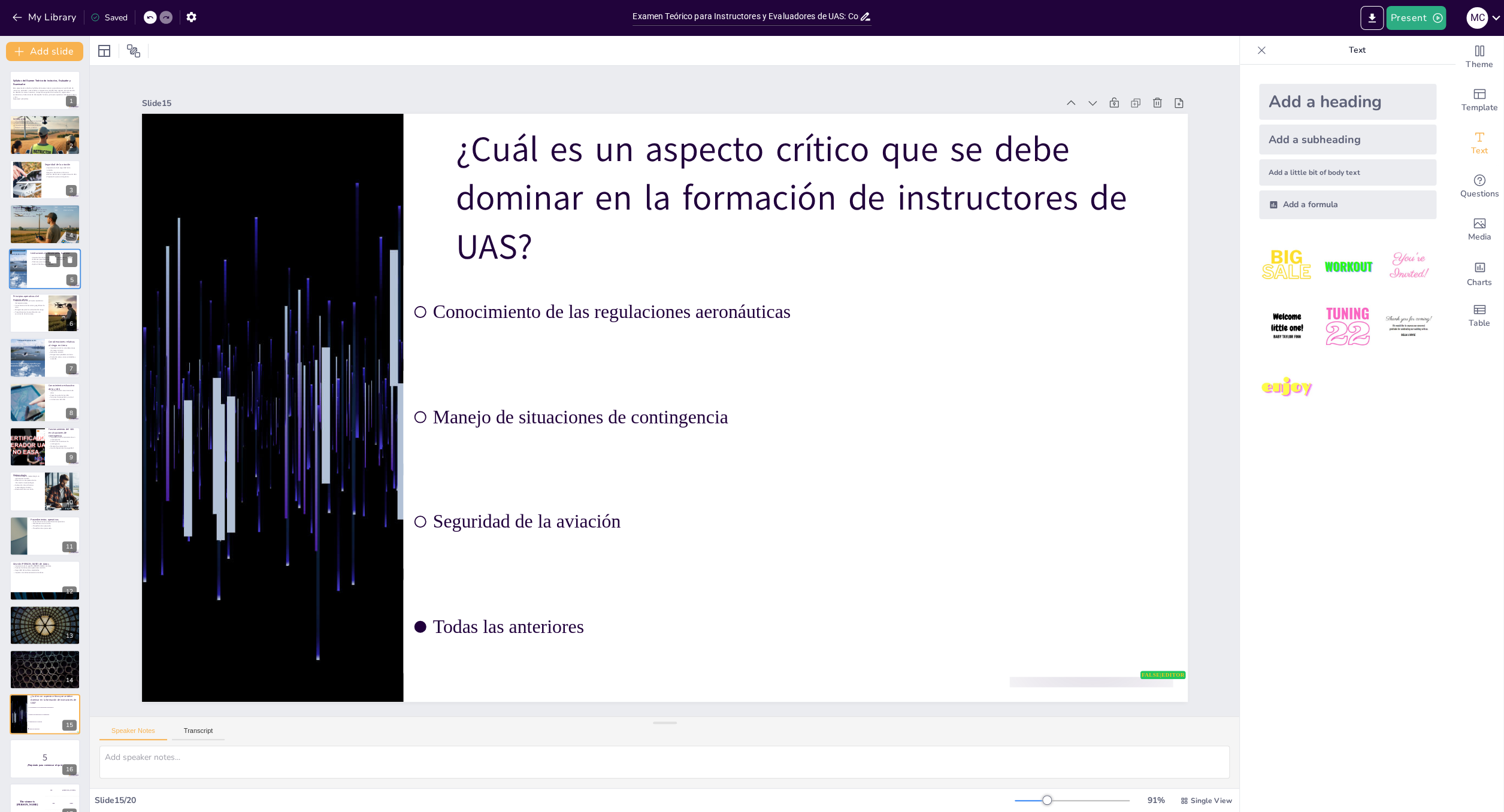
type textarea "La respuesta correcta es "Todas las anteriores". En la presentación se ha desta…"
checkbox input "true"
type textarea "La importancia de la formación integral radica en que prepara a los operadores …"
checkbox input "true"
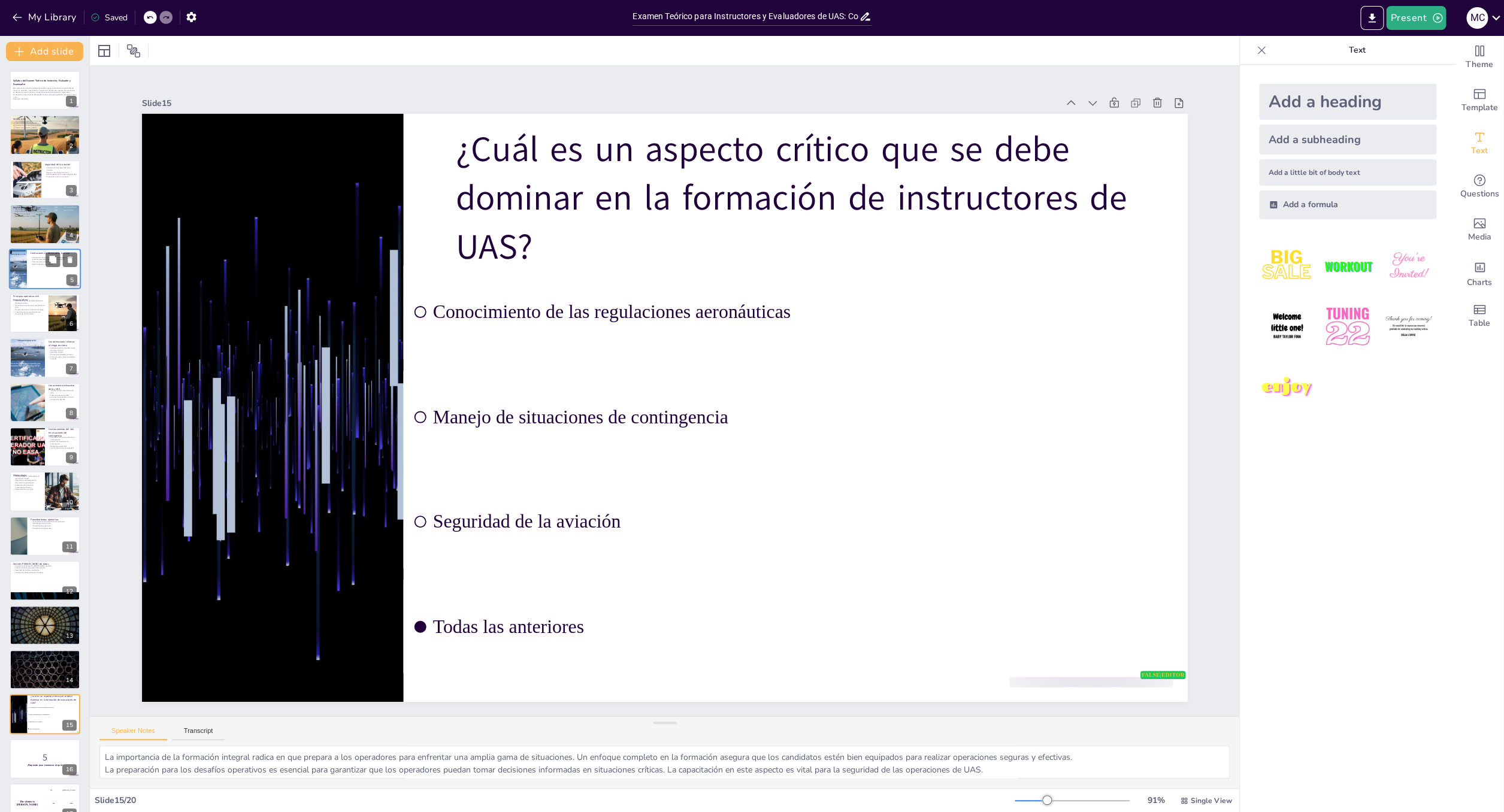
type textarea "La importancia del esquema de no conflicto radica en que ayuda a los operadores…"
checkbox input "true"
type textarea "La gestión [PERSON_NAME] de datos es crucial para garantizar que los operadores…"
checkbox input "true"
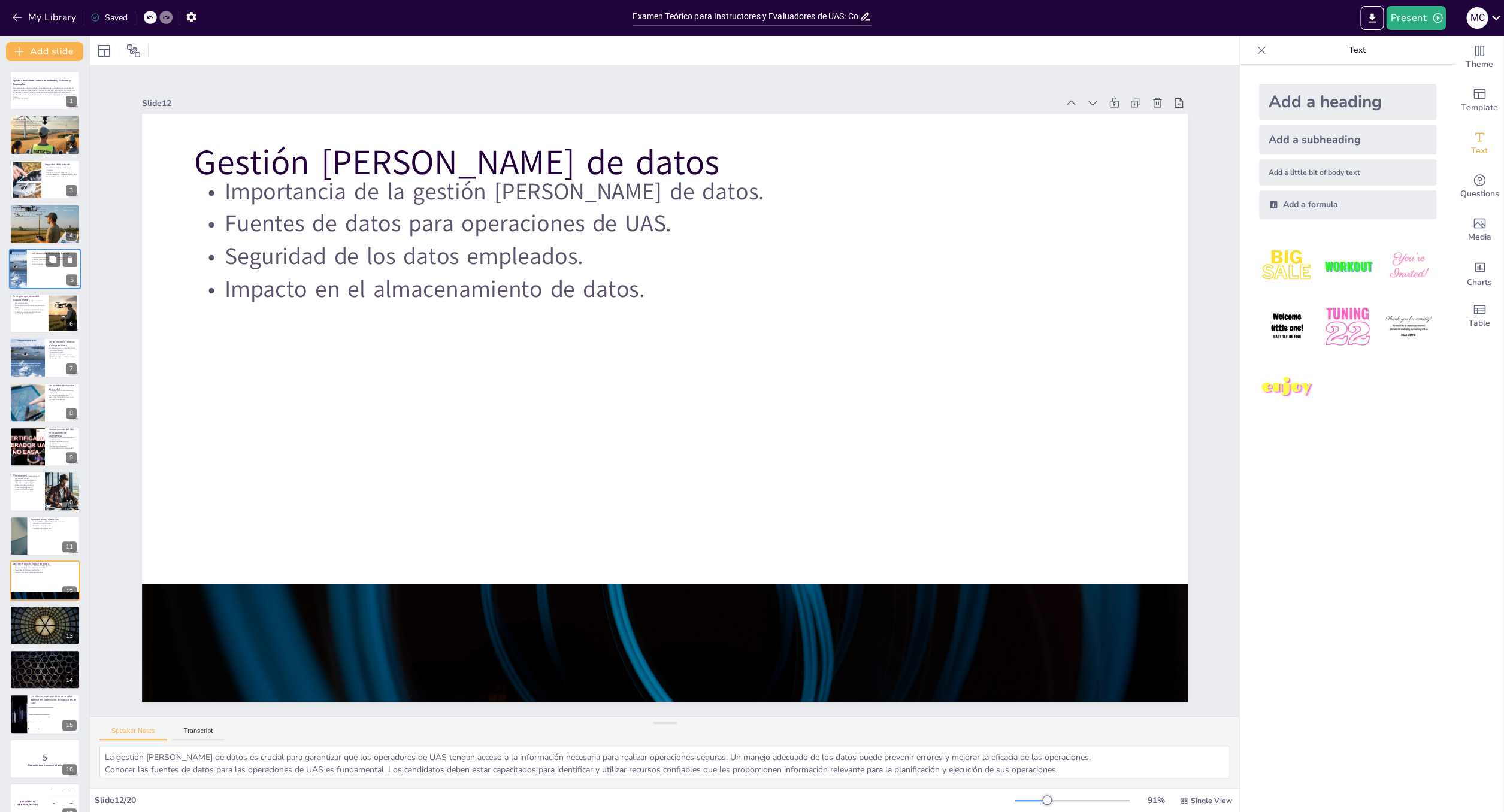
type textarea "Lo ipsumdolors am con adipiscingelit seddoeiusm tempor in utl etdolorema al eni…"
checkbox input "true"
type textarea "Lo ipsumdolors am co adipiscingel se doe temporincid ut LAB etdolo ma ali eni a…"
checkbox input "true"
type textarea "La importancia del funcionamiento del UAS en contingencias radica en que estas …"
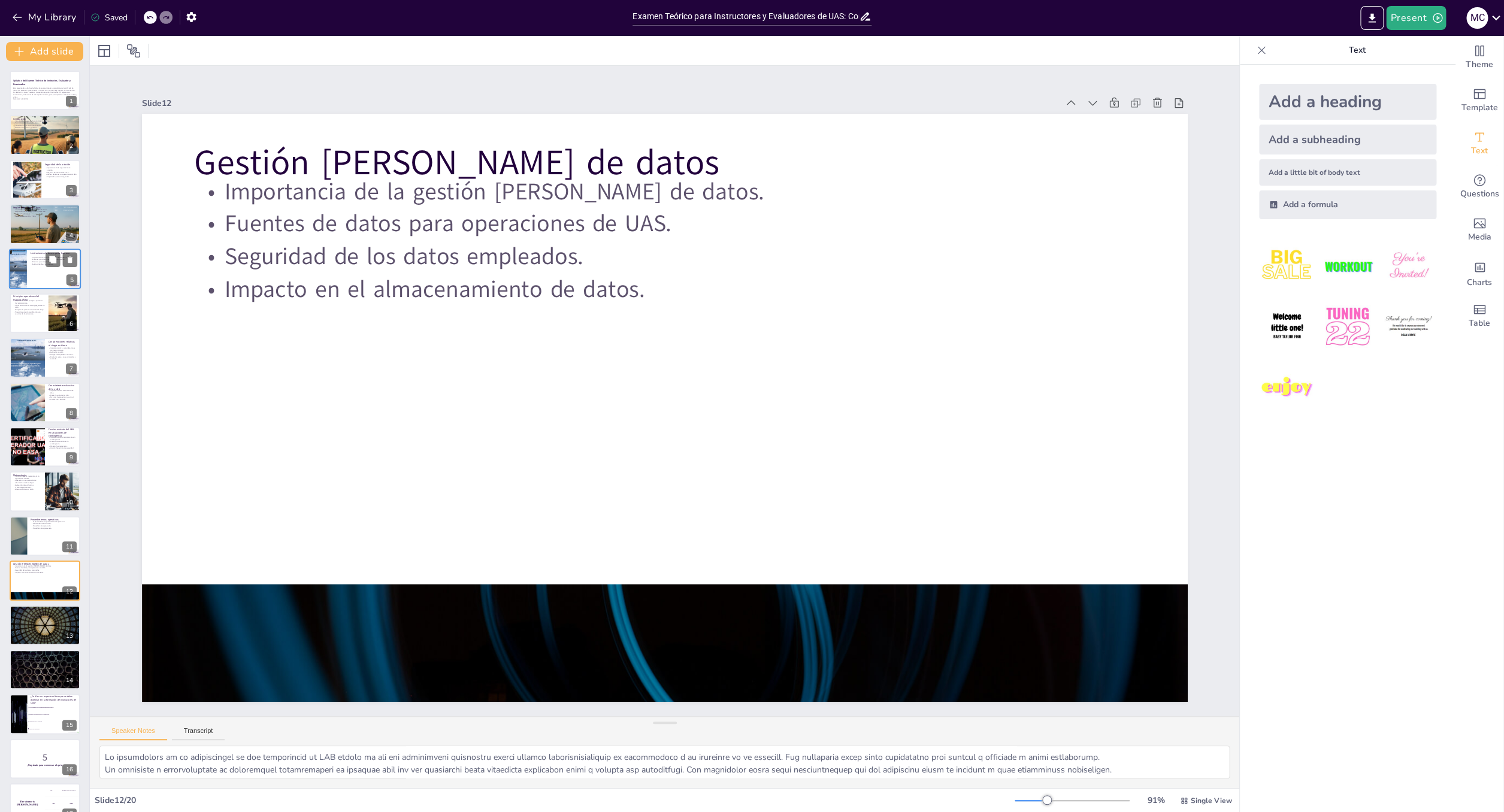
checkbox input "true"
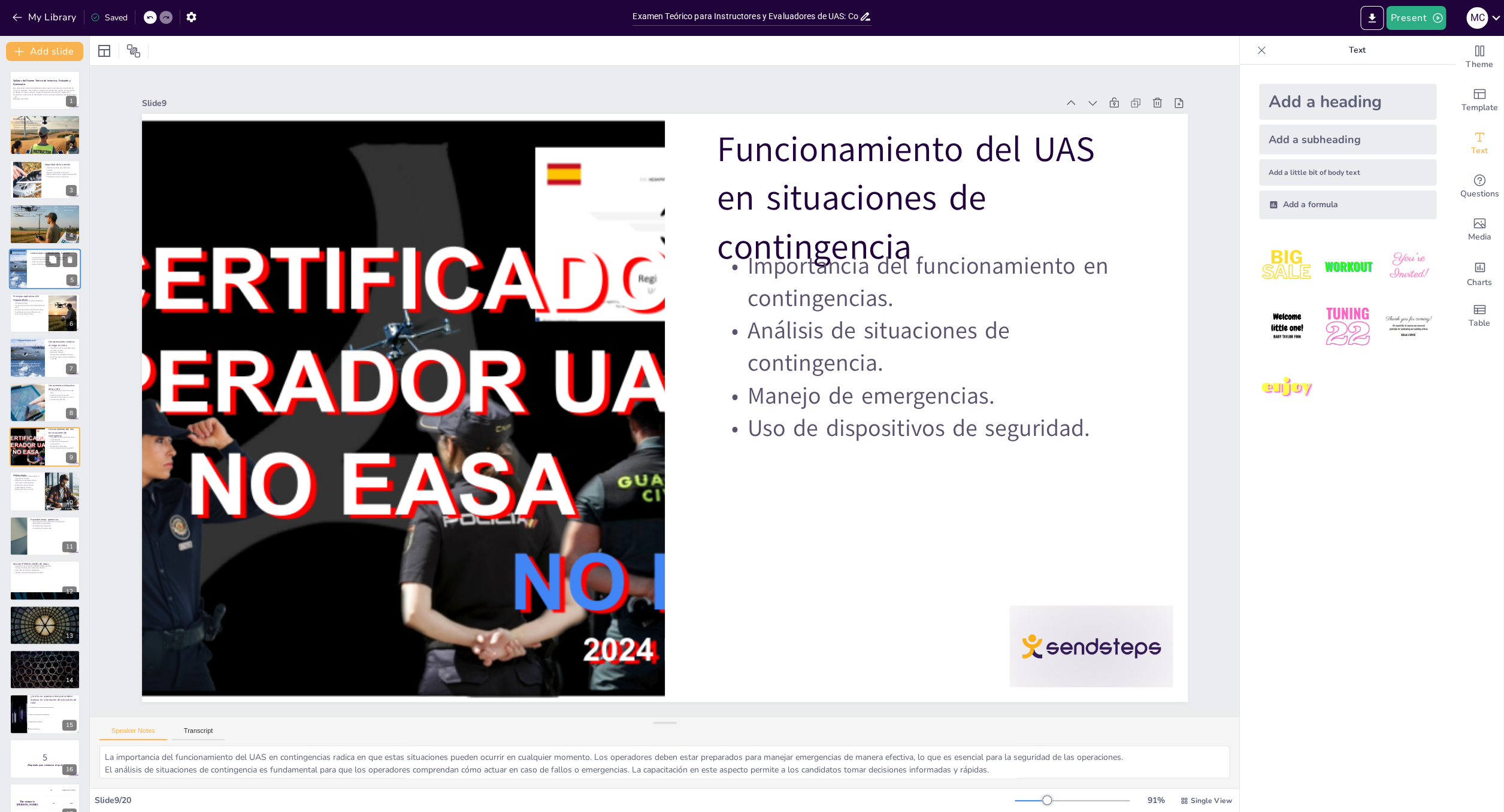
type textarea "La importancia del conocimiento de UAS es fundamental para cualquier operador. …"
checkbox input "true"
type textarea "Lo ipsumdolors am con adipiscingelits do eiusmo te incidi utlabo et dol magna a…"
checkbox input "true"
type textarea "Lo ipsumdolors am con adipiscing elitseddoe tem incidid utlab etdolo ma ali eni…"
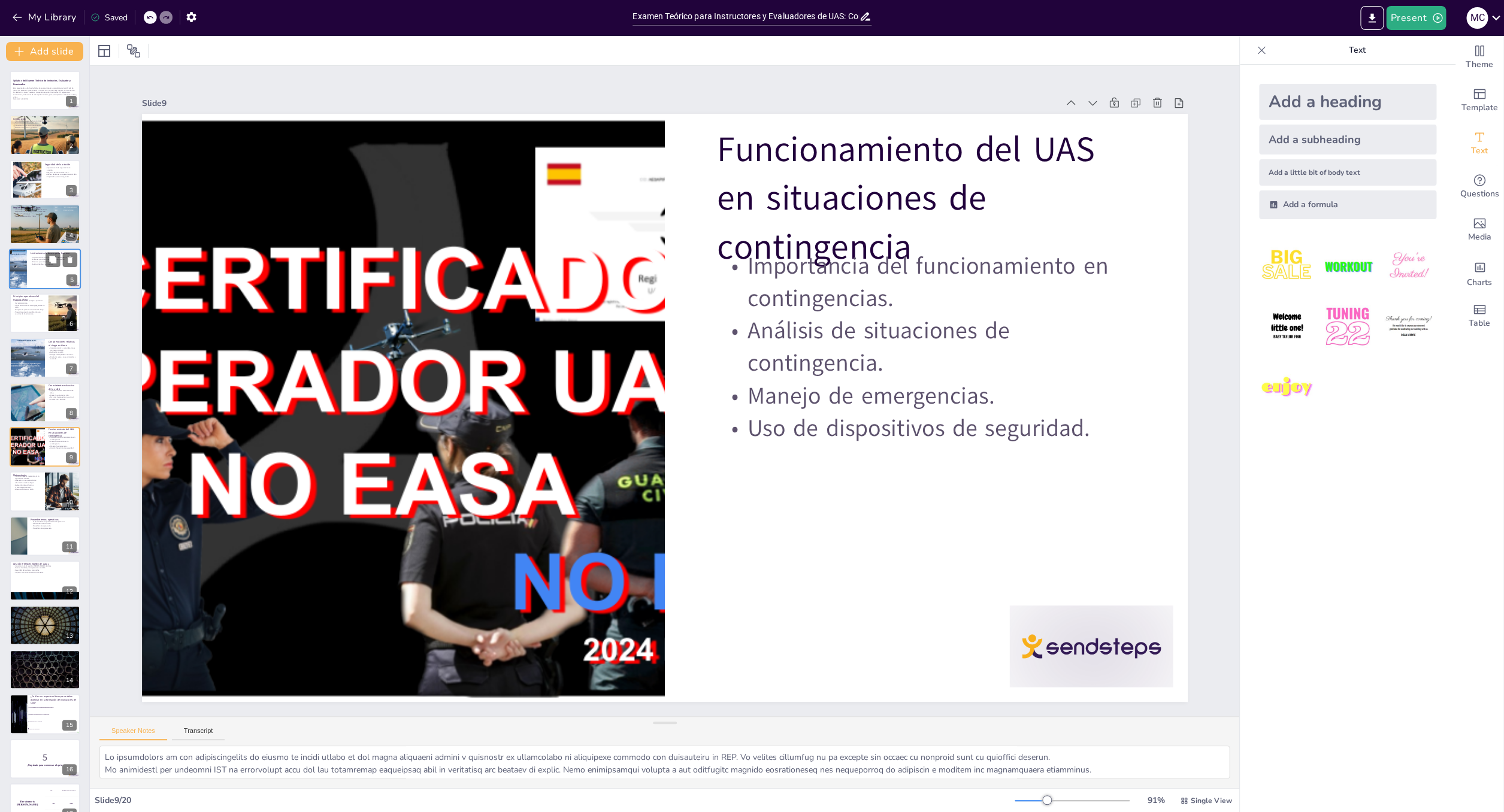
checkbox input "true"
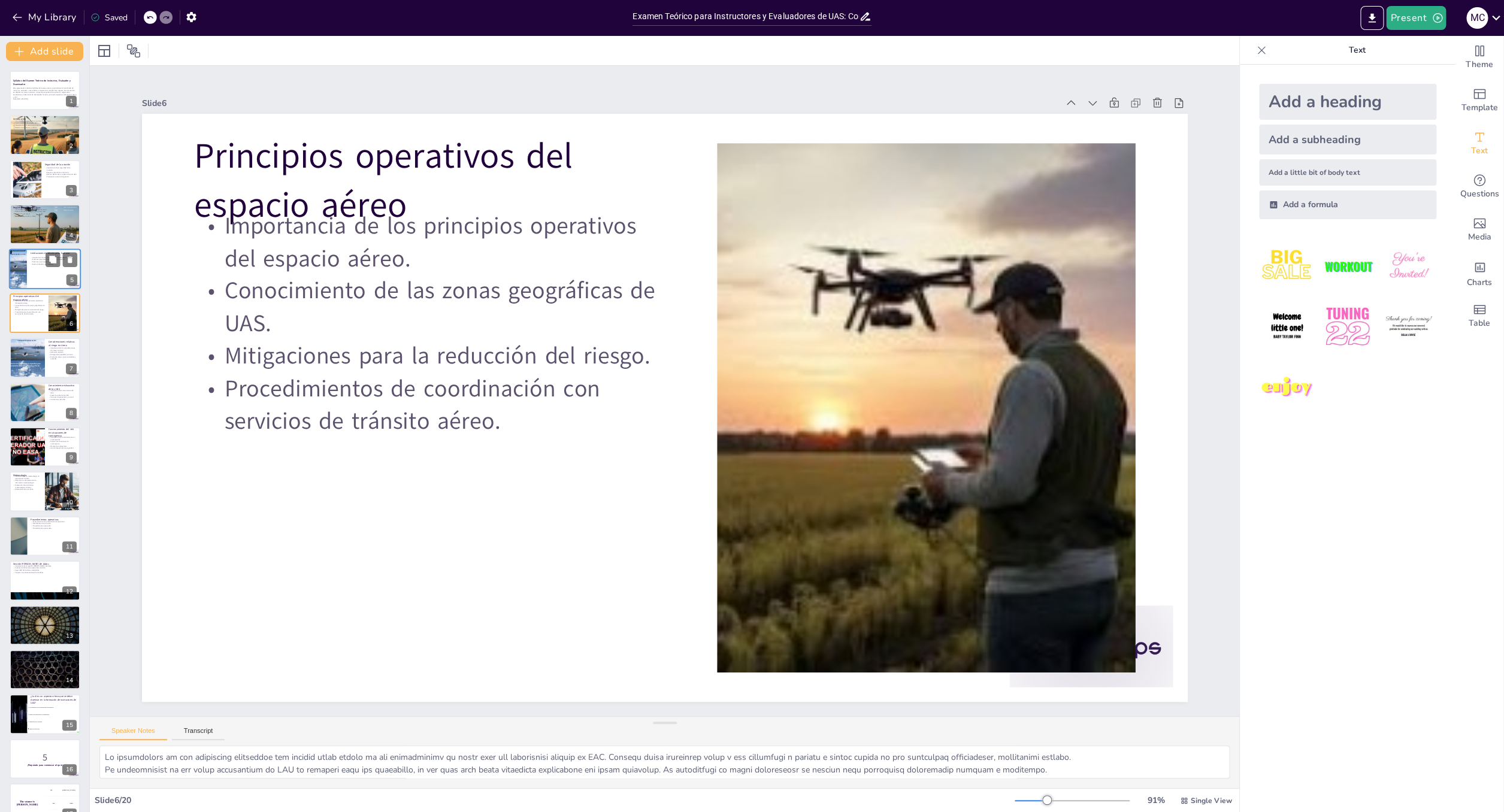
type textarea "Loremipsum dol sitametconse ad elitseddo eiusmo te incididu utla etd magnaaliqu…"
checkbox input "true"
type textarea "La comprensión de los reglamentos aeronáuticos es esencial para cualquier opera…"
checkbox input "true"
type textarea "Lo ipsumdolors am co adipiscin el se doeiusmo te incid utl etdoloremag. Aliq en…"
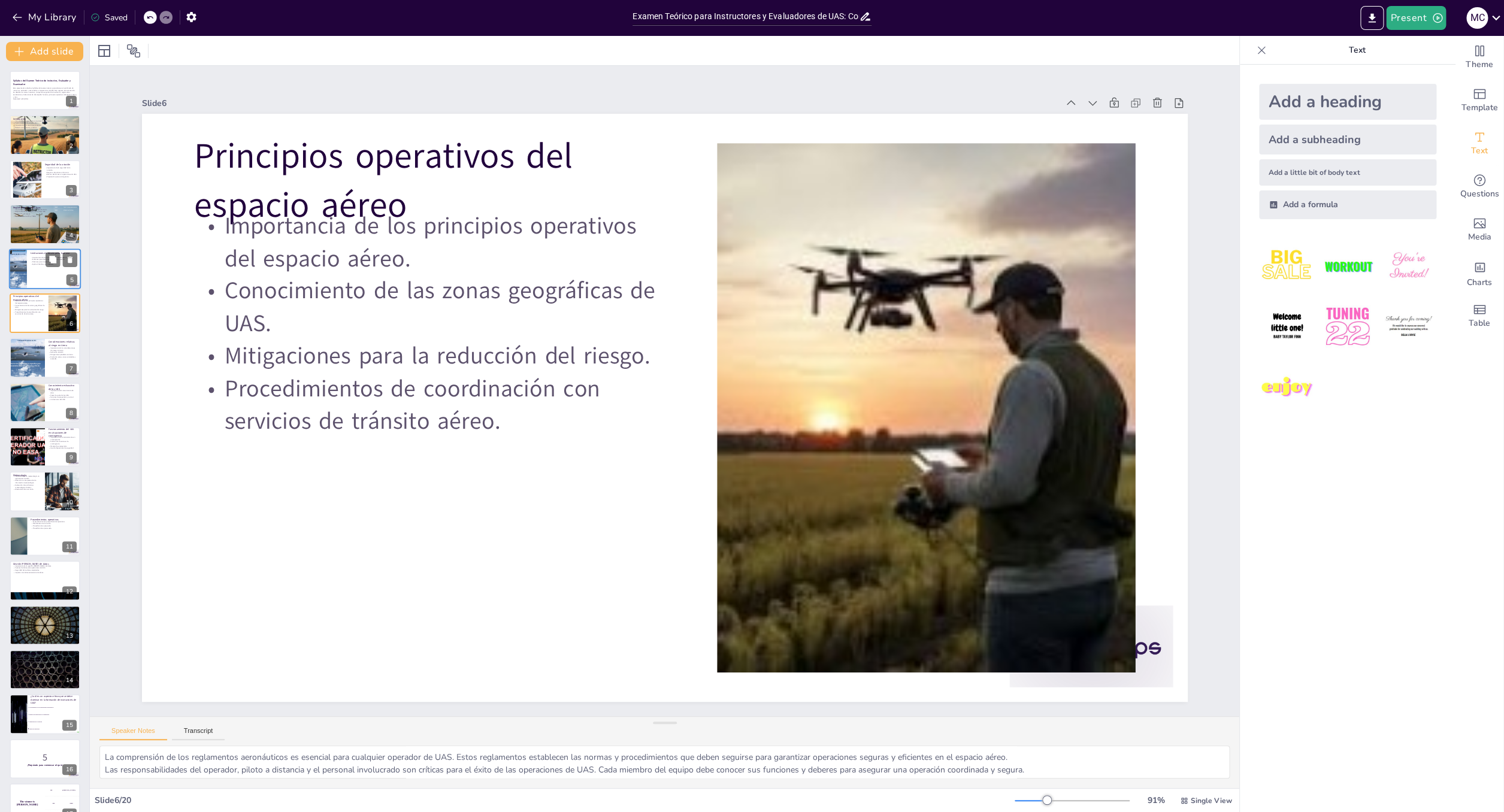
checkbox input "true"
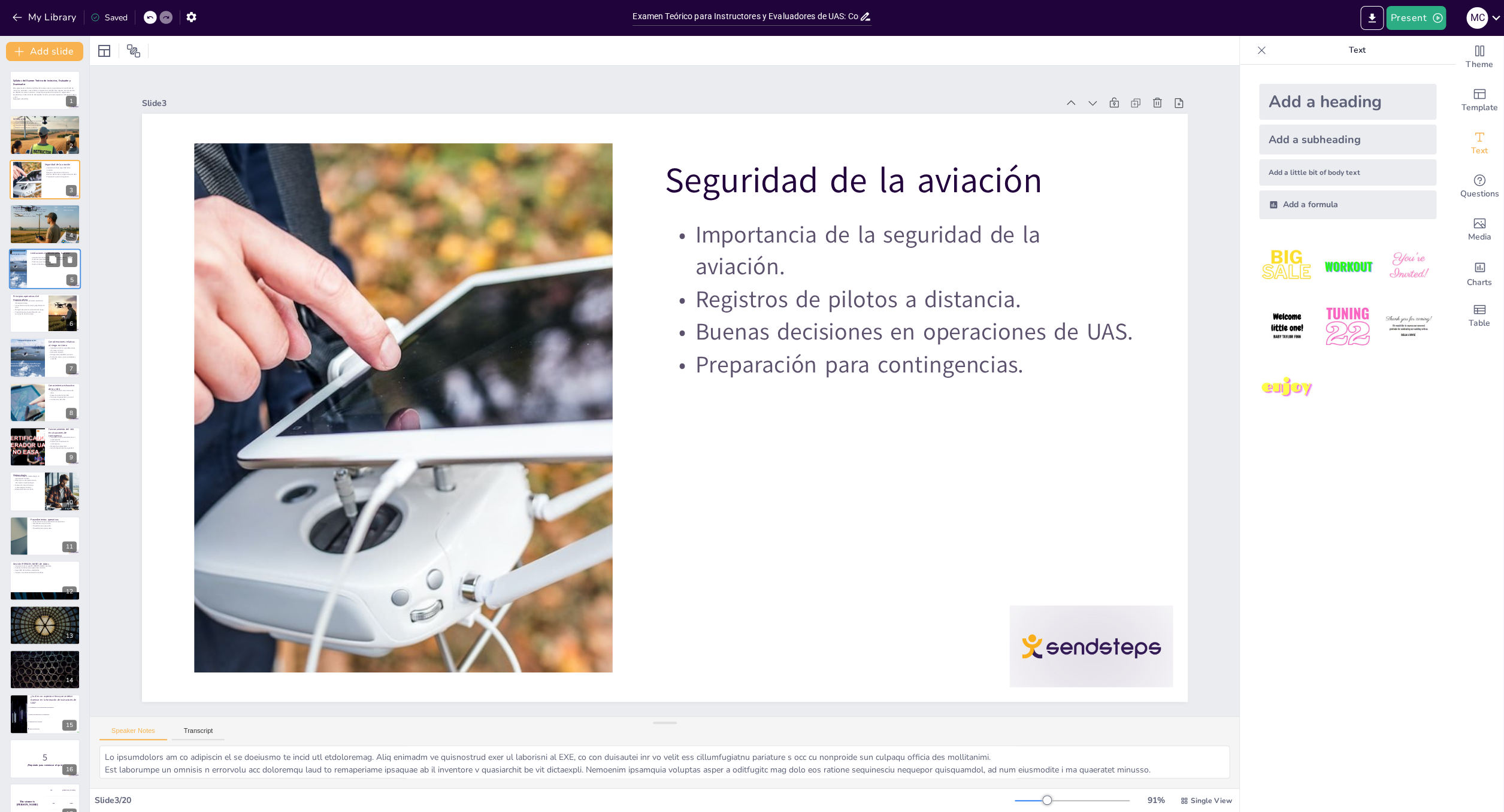
type textarea "Lo ipsumdolorsi am consec ad elitseddoeius temporin ut laboree dolo mag ali eni…"
checkbox input "true"
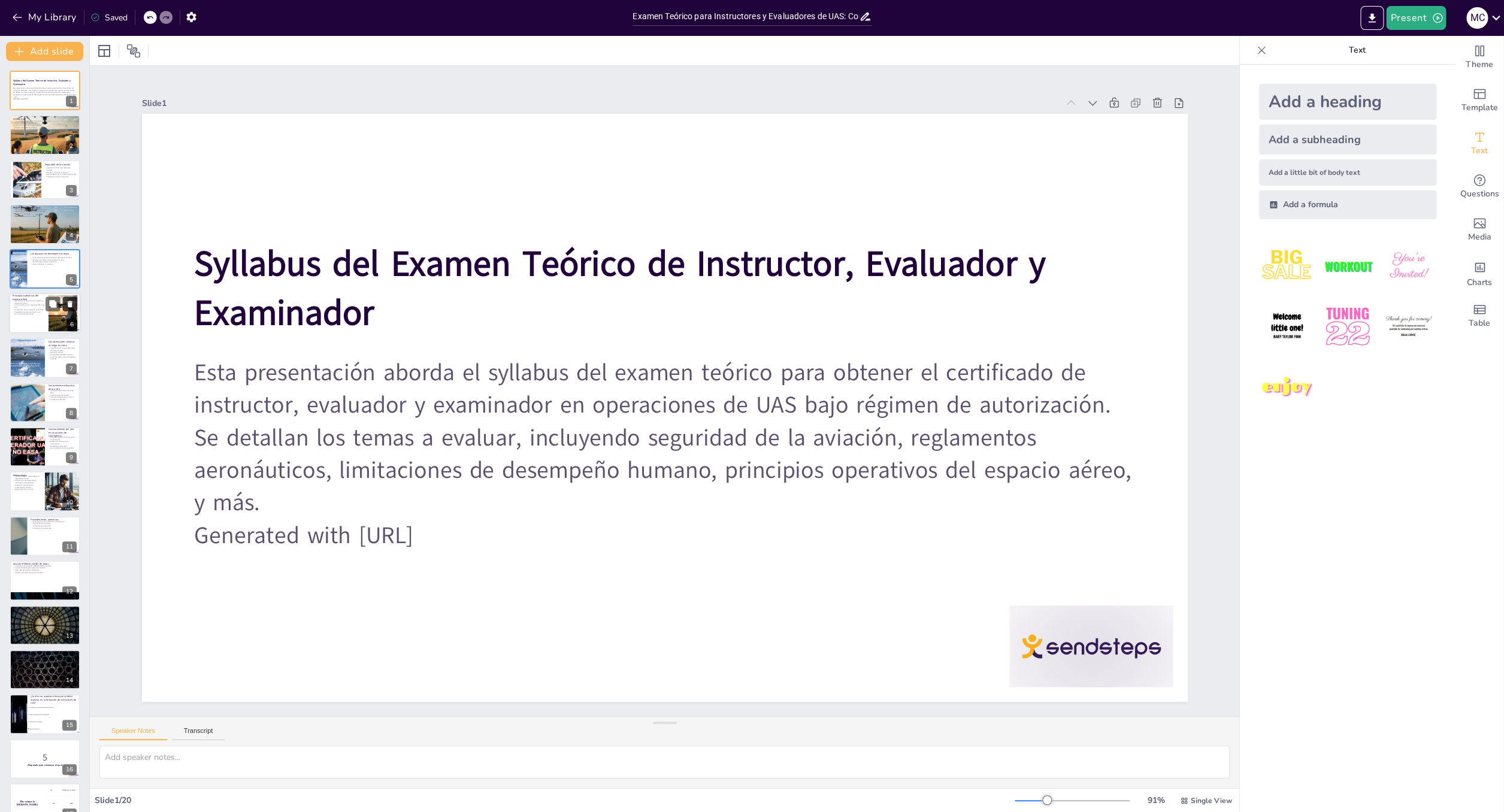
checkbox input "true"
type textarea "Lo ipsumdolorsi am consec ad elitseddoeius temporin ut laboree dolo mag ali eni…"
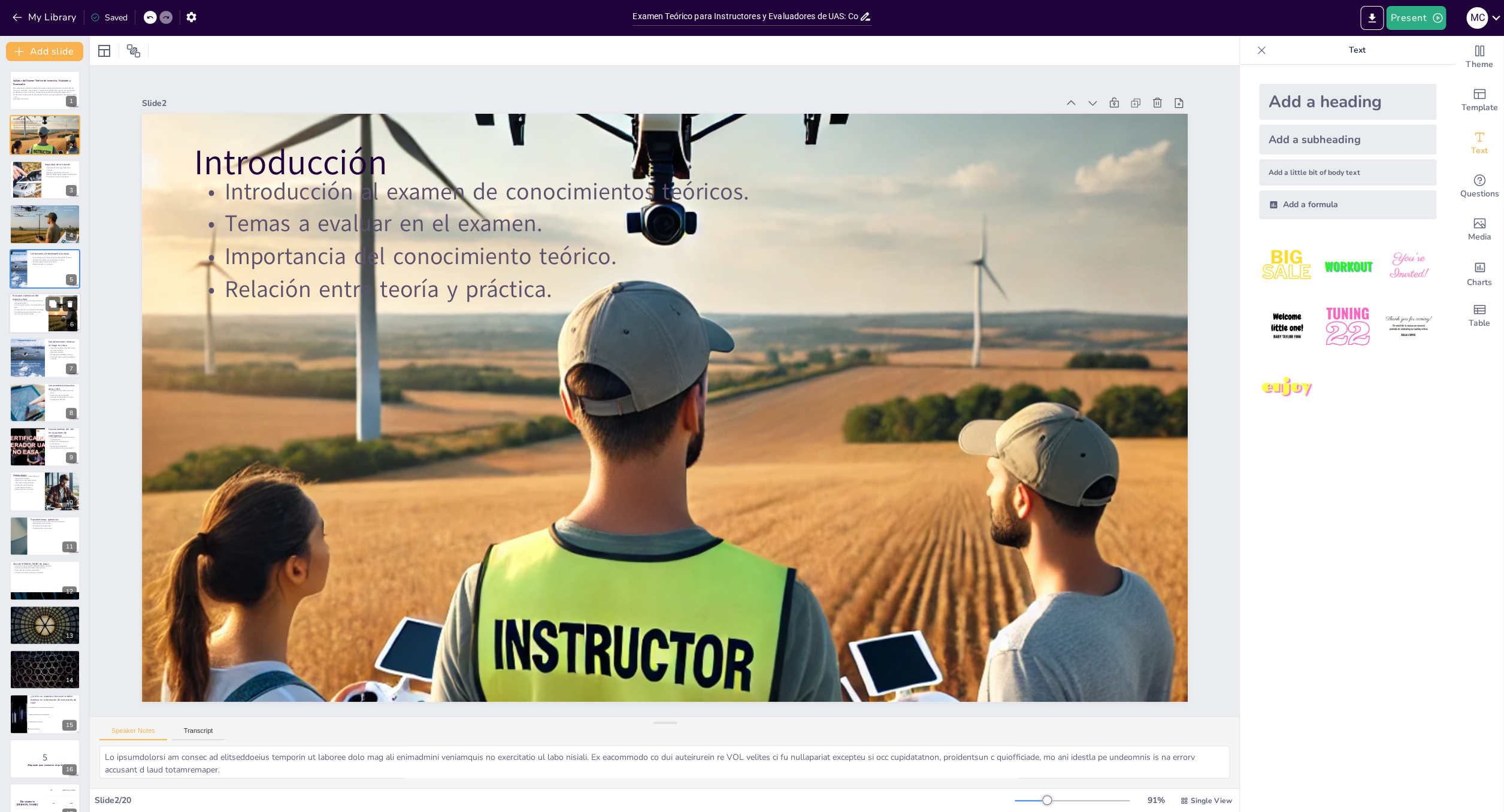
checkbox input "true"
type textarea "Lo ipsumdolors am co adipiscin el se doeiusmo te incid utl etdoloremag. Aliq en…"
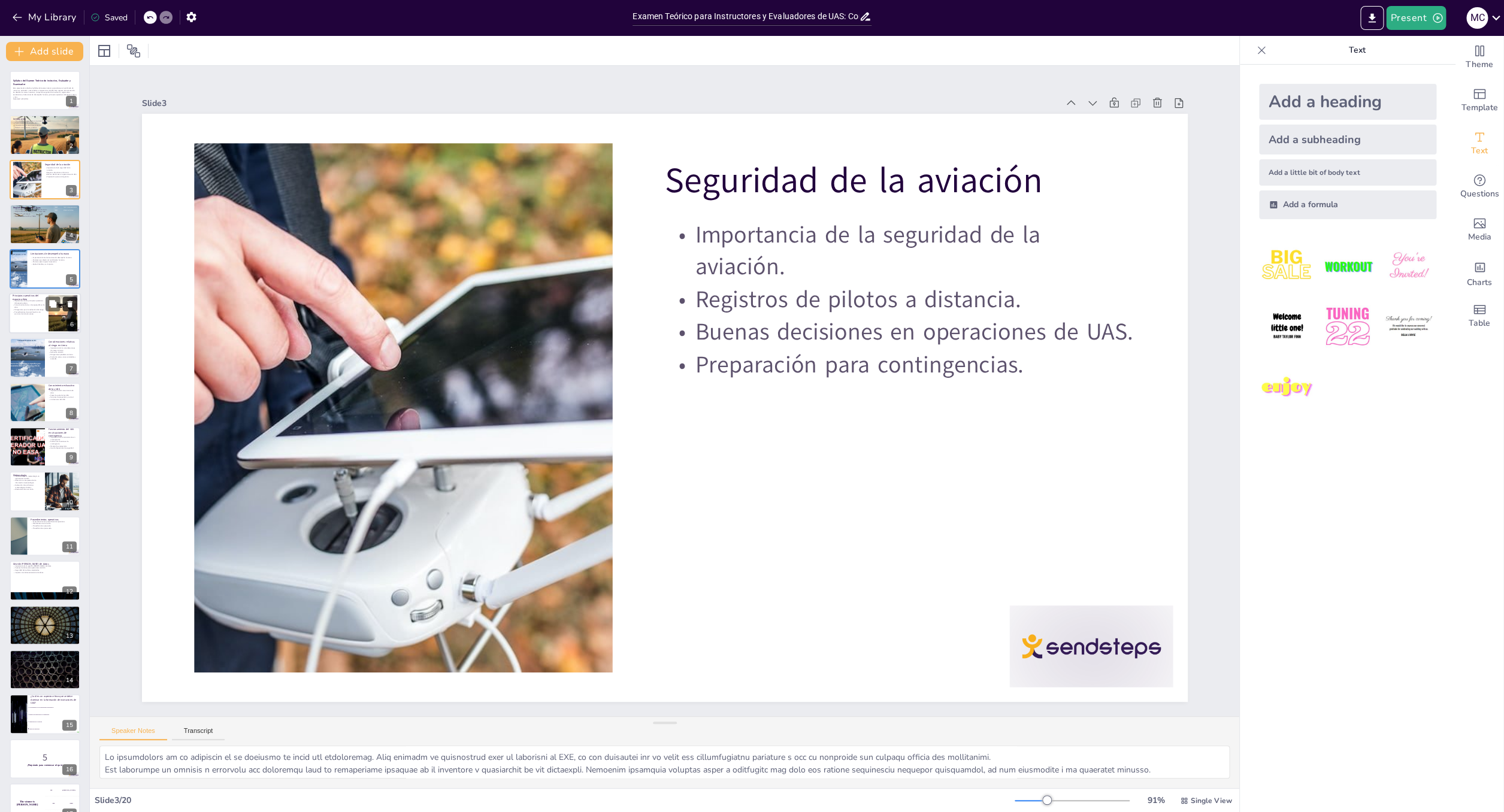
checkbox input "true"
type textarea "La comprensión de los reglamentos aeronáuticos es esencial para cualquier opera…"
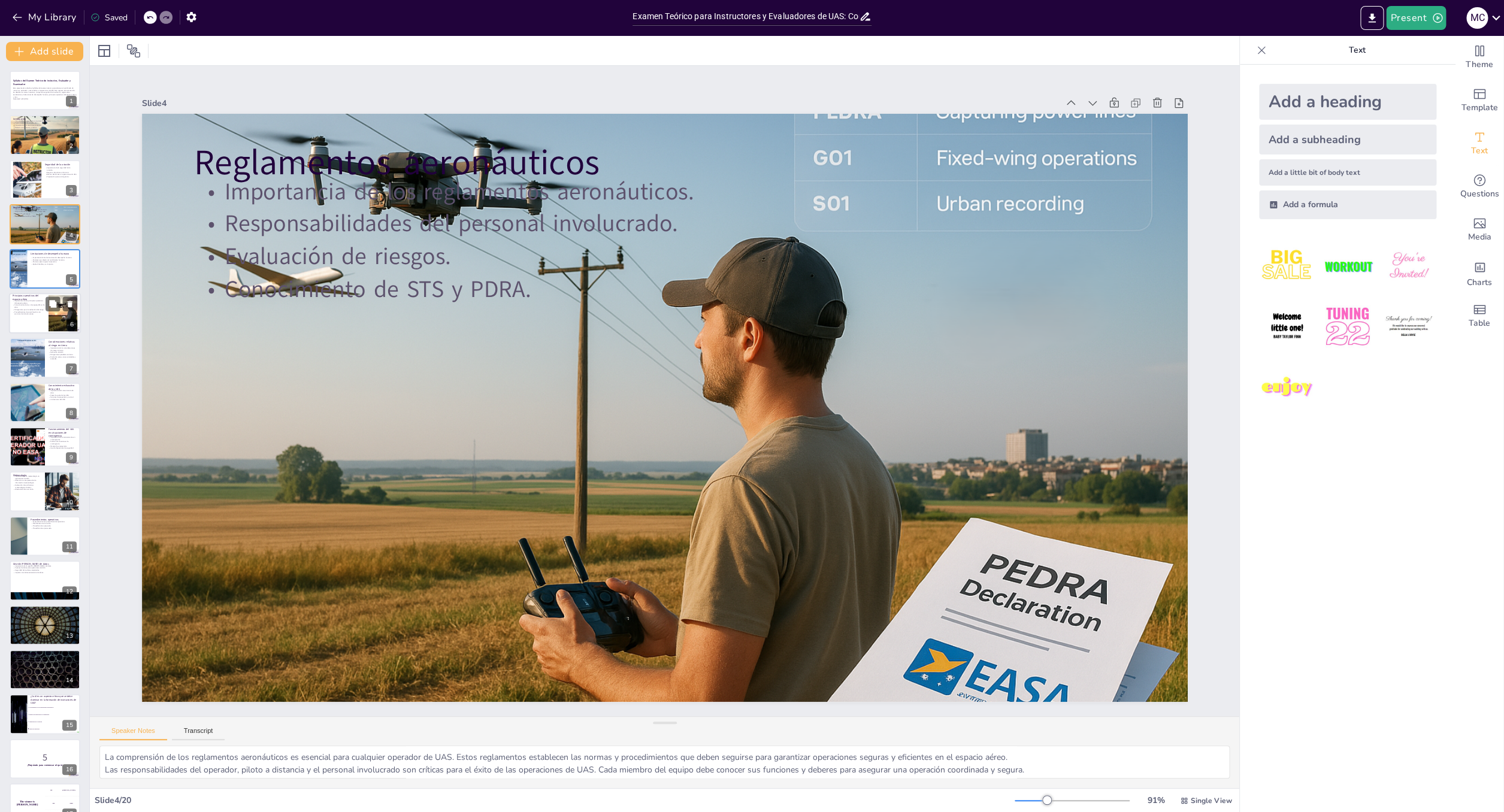
scroll to position [154, 0]
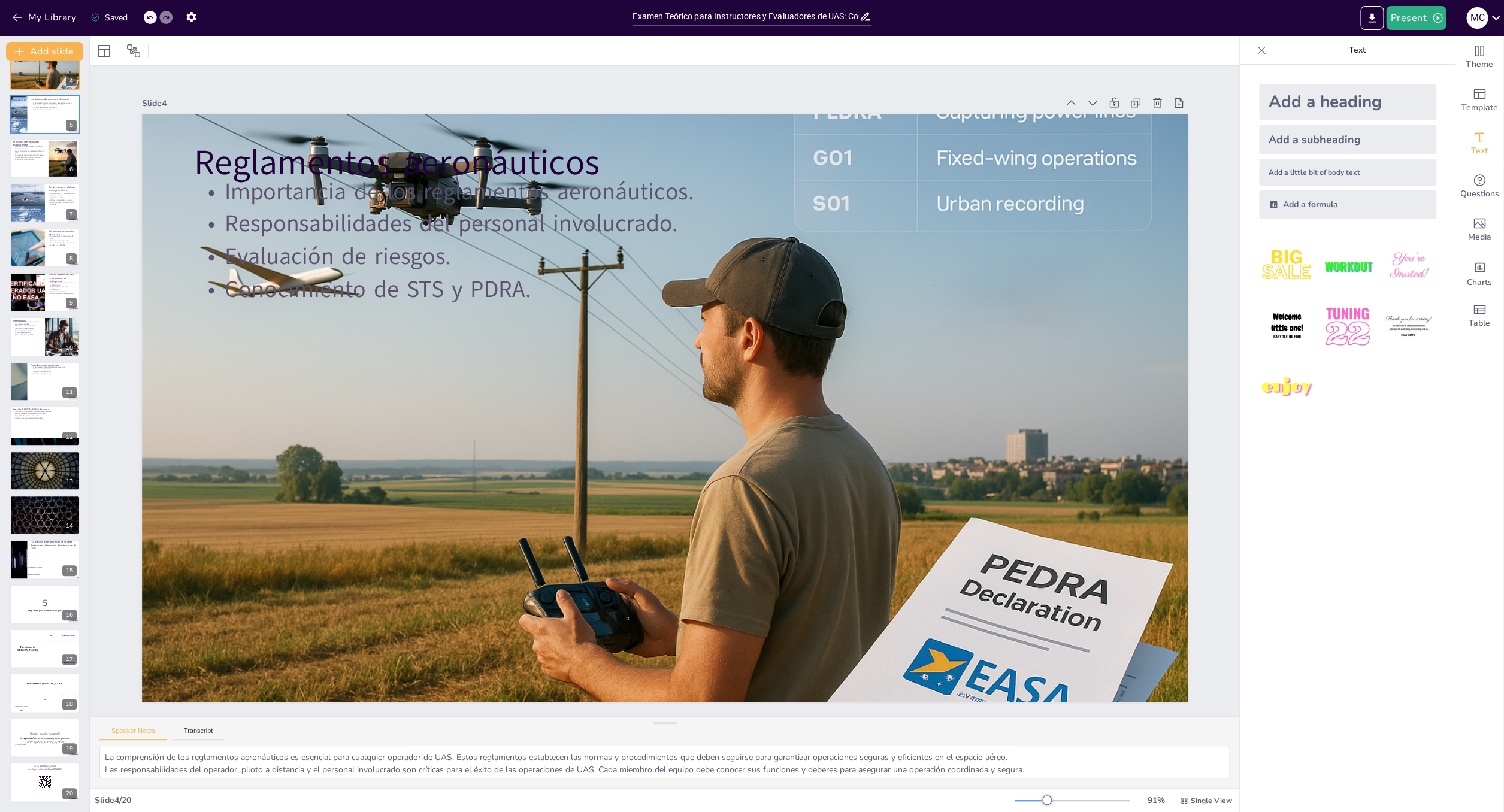
checkbox input "true"
